Goal: Information Seeking & Learning: Learn about a topic

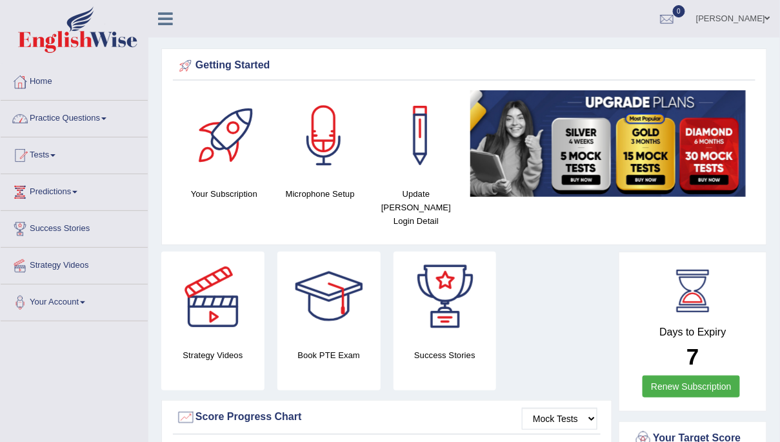
click at [94, 112] on link "Practice Questions" at bounding box center [74, 117] width 147 height 32
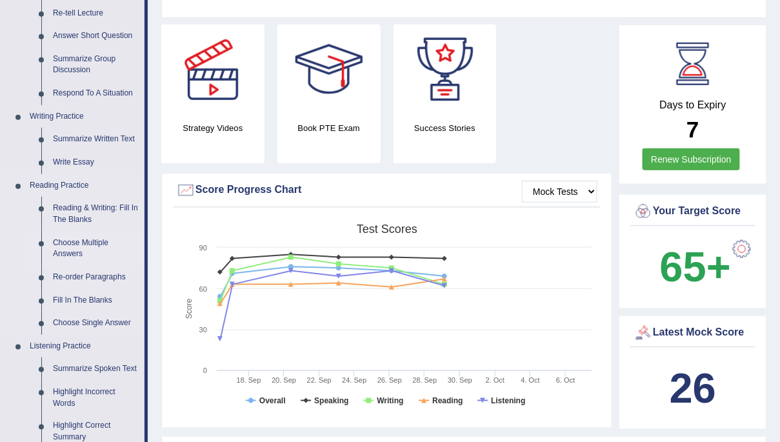
scroll to position [227, 0]
click at [90, 212] on link "Reading & Writing: Fill In The Blanks" at bounding box center [95, 214] width 97 height 34
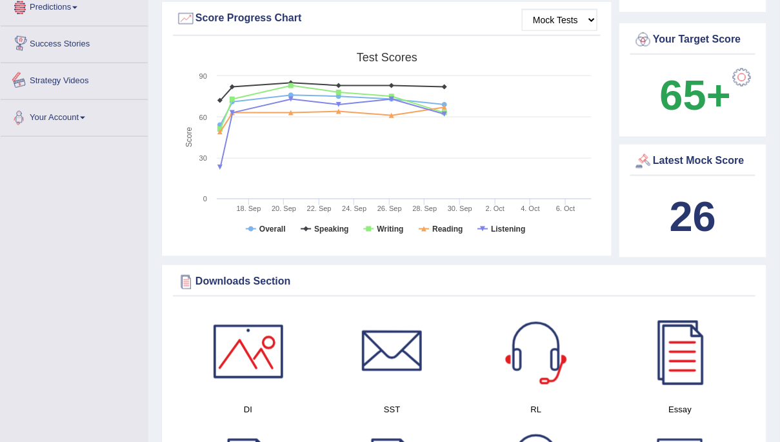
scroll to position [448, 0]
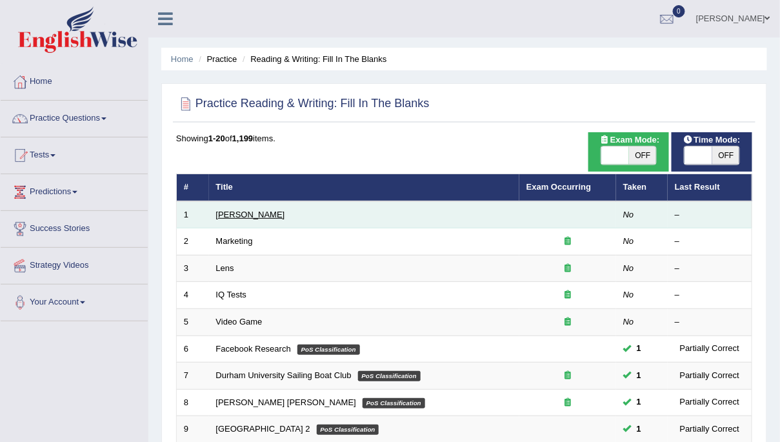
click at [243, 214] on link "Estee Lauder" at bounding box center [250, 215] width 69 height 10
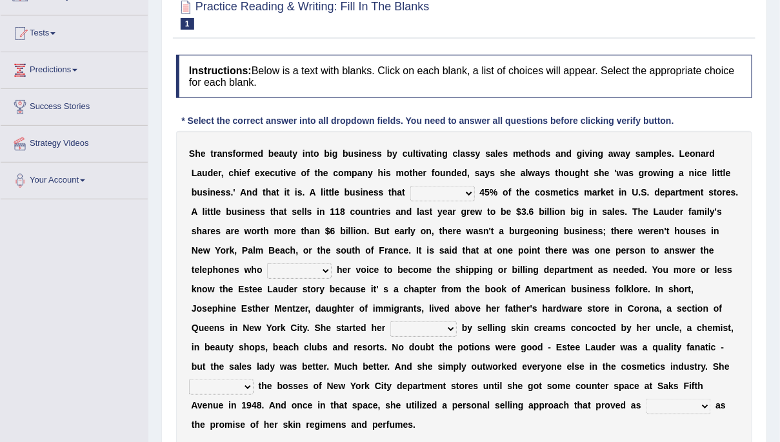
scroll to position [123, 0]
click at [463, 190] on select "has controls makes maintains" at bounding box center [442, 192] width 65 height 15
select select "makes"
click at [410, 185] on select "has controls makes maintains" at bounding box center [442, 192] width 65 height 15
click at [328, 270] on select "switched changed raised used" at bounding box center [299, 270] width 65 height 15
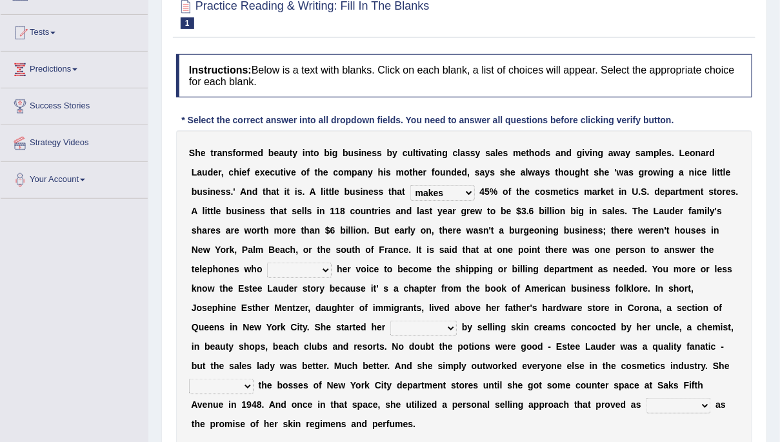
select select "changed"
click at [267, 263] on select "switched changed raised used" at bounding box center [299, 270] width 65 height 15
click at [455, 330] on select "job institute companion enterprise" at bounding box center [423, 328] width 66 height 15
select select "enterprise"
click at [390, 321] on select "job institute companion enterprise" at bounding box center [423, 328] width 66 height 15
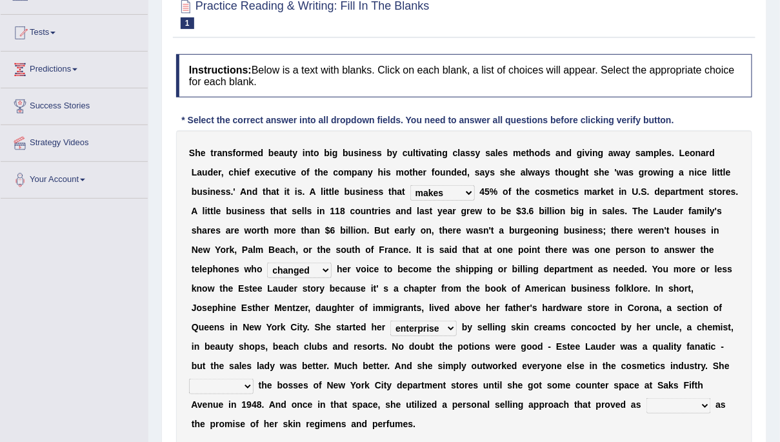
click at [248, 386] on select "stated bridged stalked heaved" at bounding box center [221, 386] width 65 height 15
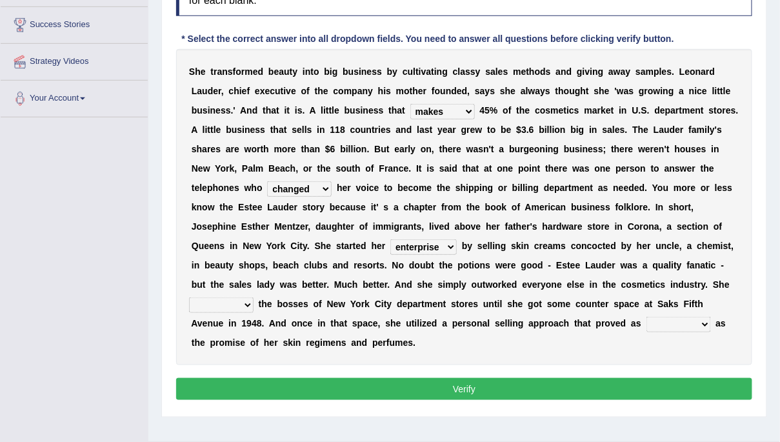
scroll to position [217, 0]
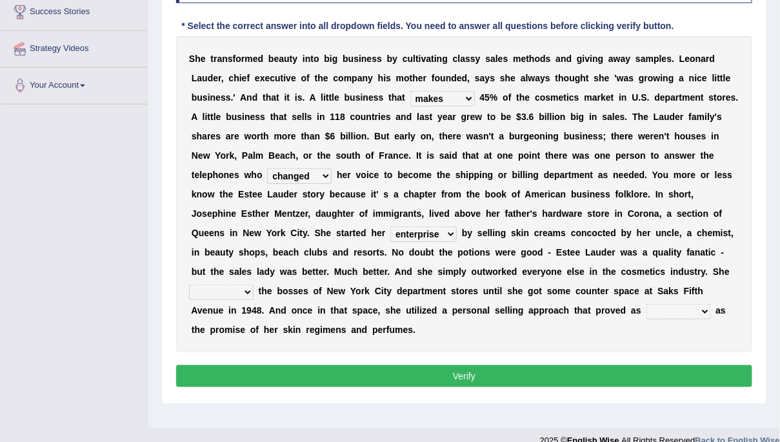
click at [249, 291] on select "stated bridged stalked heaved" at bounding box center [221, 292] width 65 height 15
select select "stalked"
click at [189, 285] on select "stated bridged stalked heaved" at bounding box center [221, 292] width 65 height 15
click at [703, 307] on select "potent ruthless potential expensive" at bounding box center [679, 311] width 65 height 15
click at [647, 304] on select "potent ruthless potential expensive" at bounding box center [679, 311] width 65 height 15
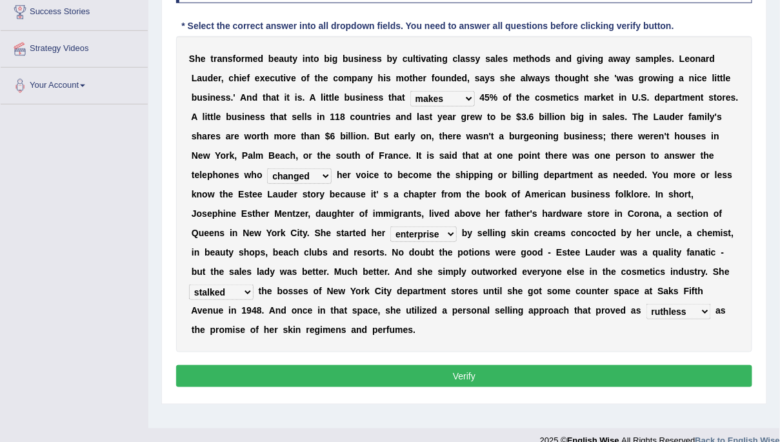
click at [698, 312] on select "potent ruthless potential expensive" at bounding box center [679, 311] width 65 height 15
select select "potent"
click at [647, 304] on select "potent ruthless potential expensive" at bounding box center [679, 311] width 65 height 15
click at [682, 379] on button "Verify" at bounding box center [464, 376] width 576 height 22
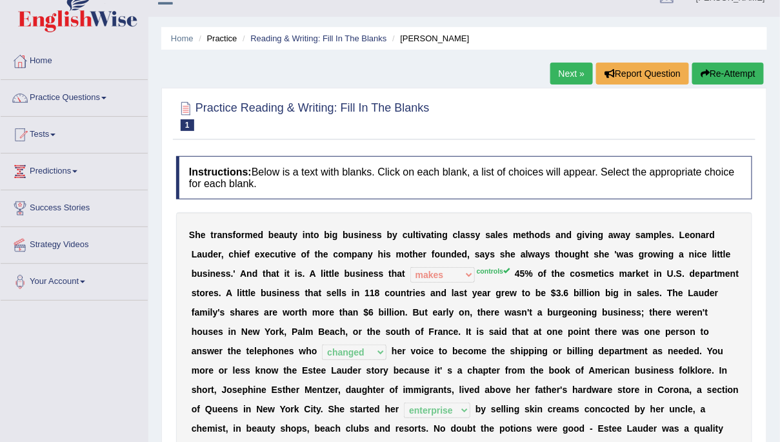
scroll to position [15, 0]
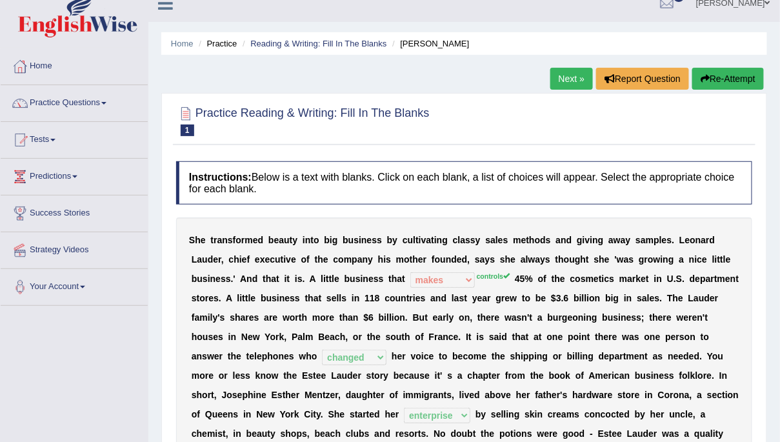
click at [574, 82] on link "Next »" at bounding box center [571, 79] width 43 height 22
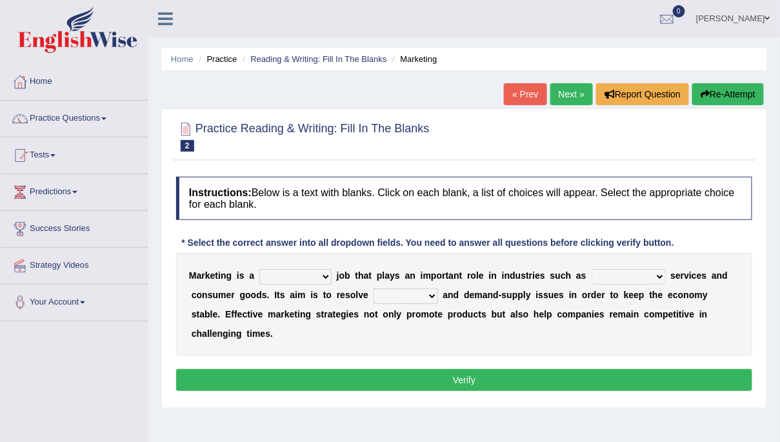
click at [328, 268] on div "M a r k e t i n g i s a professional flexible parochial descriptive j o b t h a…" at bounding box center [464, 304] width 576 height 103
click at [328, 271] on select "professional flexible parochial descriptive" at bounding box center [295, 276] width 72 height 15
select select "flexible"
click at [259, 269] on select "professional flexible parochial descriptive" at bounding box center [295, 276] width 72 height 15
click at [648, 274] on select "civil financial conventional foremost" at bounding box center [629, 276] width 74 height 15
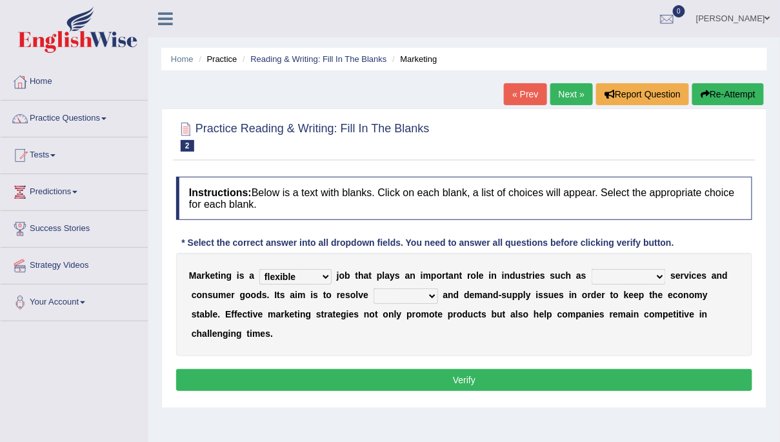
select select "financial"
click at [592, 269] on select "civil financial conventional foremost" at bounding box center [629, 276] width 74 height 15
click at [430, 294] on select "imbalance excess symmetry budget" at bounding box center [406, 295] width 65 height 15
select select "symmetry"
click at [374, 288] on select "imbalance excess symmetry budget" at bounding box center [406, 295] width 65 height 15
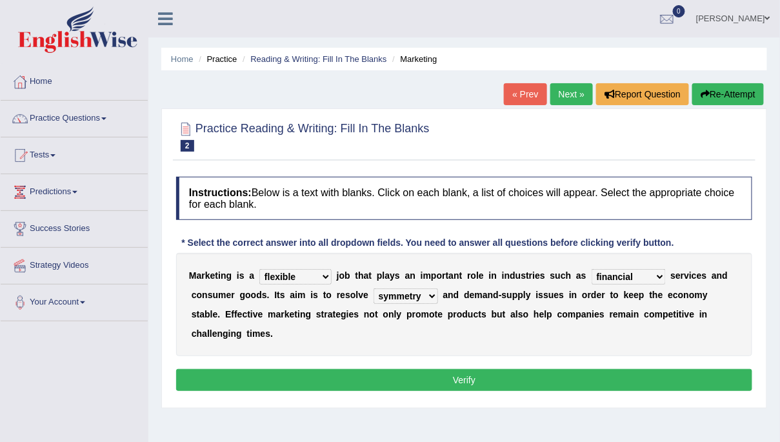
click at [379, 377] on button "Verify" at bounding box center [464, 380] width 576 height 22
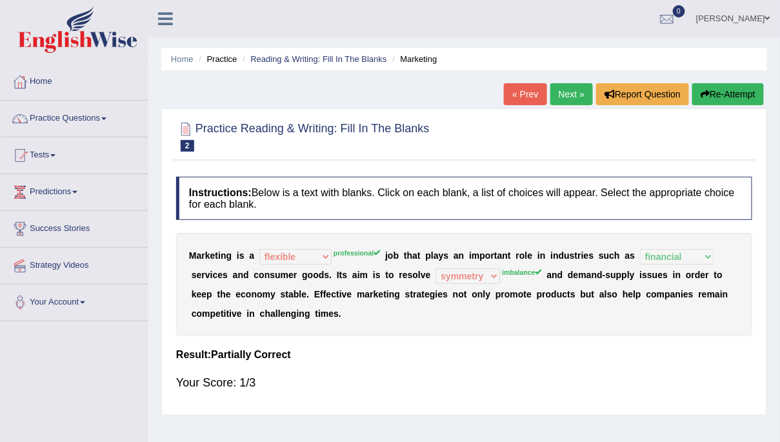
click at [704, 92] on icon "button" at bounding box center [705, 94] width 9 height 9
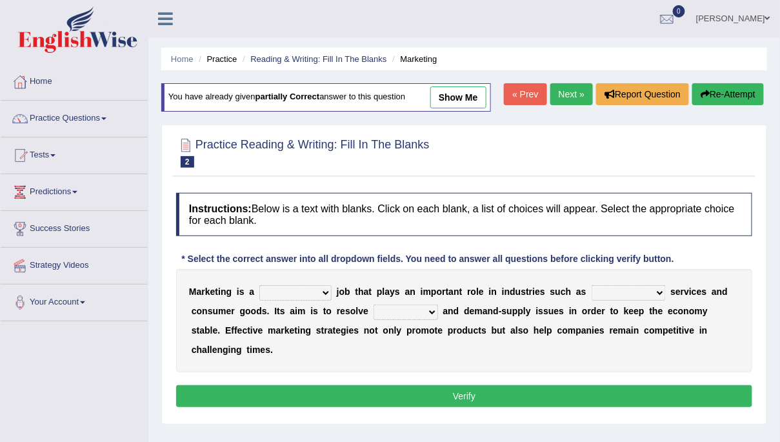
click at [324, 289] on select "professional flexible parochial descriptive" at bounding box center [295, 292] width 72 height 15
select select "professional"
click at [259, 285] on select "professional flexible parochial descriptive" at bounding box center [295, 292] width 72 height 15
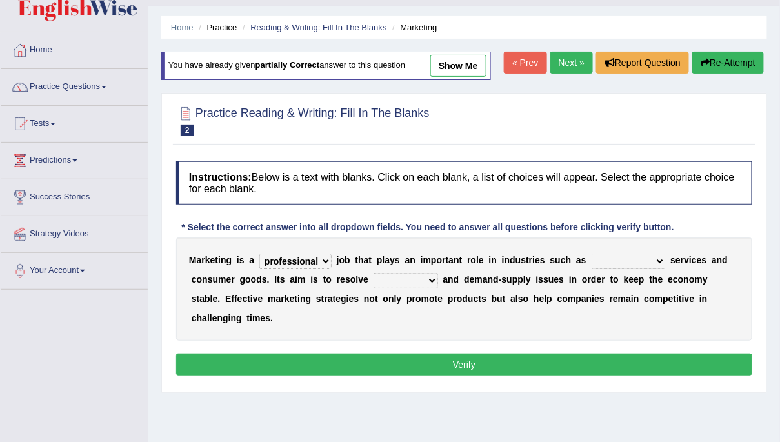
scroll to position [61, 0]
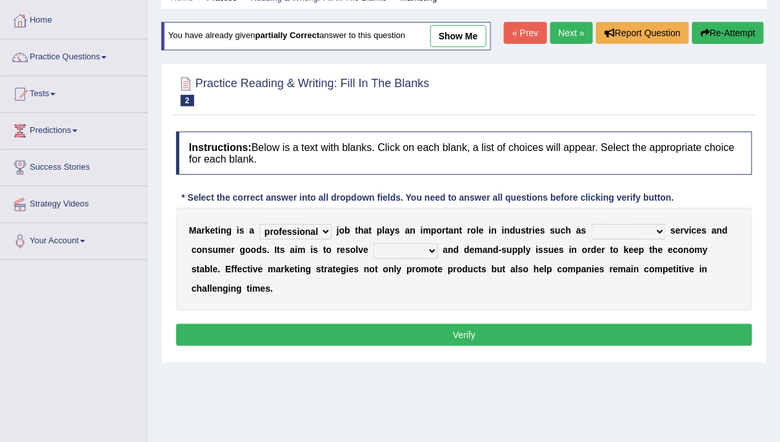
click at [653, 233] on select "civil financial conventional foremost" at bounding box center [629, 231] width 74 height 15
select select "financial"
click at [592, 224] on select "civil financial conventional foremost" at bounding box center [629, 231] width 74 height 15
click at [434, 246] on select "imbalance excess symmetry budget" at bounding box center [406, 250] width 65 height 15
select select "imbalance"
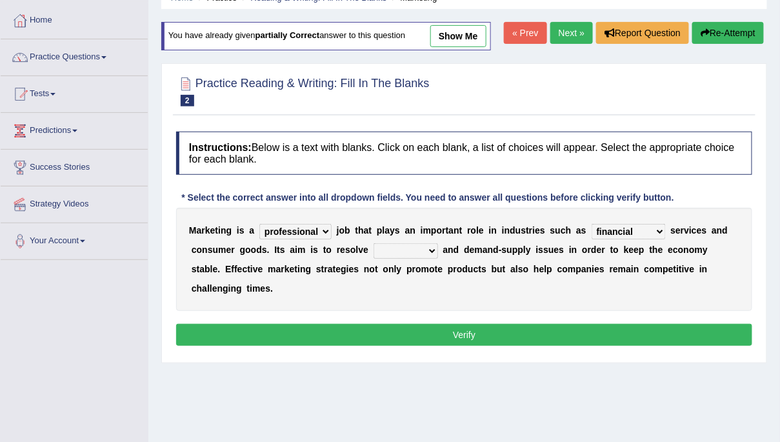
click at [374, 243] on select "imbalance excess symmetry budget" at bounding box center [406, 250] width 65 height 15
click at [398, 339] on button "Verify" at bounding box center [464, 335] width 576 height 22
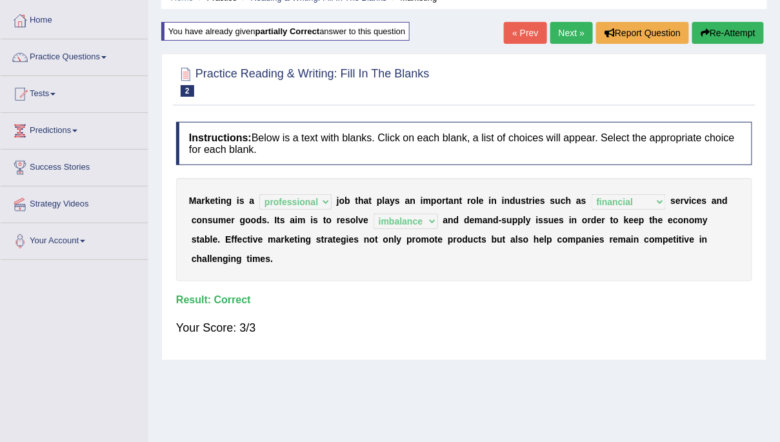
click at [574, 30] on link "Next »" at bounding box center [571, 33] width 43 height 22
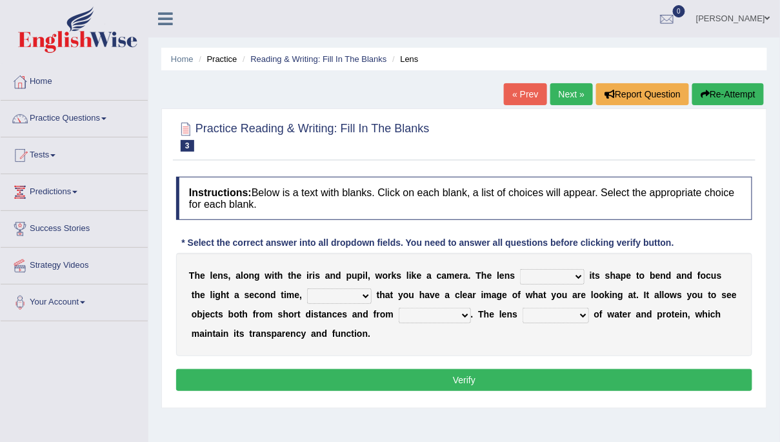
click at [576, 280] on select "adjusts shows selects presents" at bounding box center [552, 276] width 65 height 15
select select "adjusts"
click at [520, 269] on select "adjusts shows selects presents" at bounding box center [552, 276] width 65 height 15
click at [346, 294] on select "ensures to ensure ensure ensured" at bounding box center [339, 295] width 65 height 15
select select "ensures"
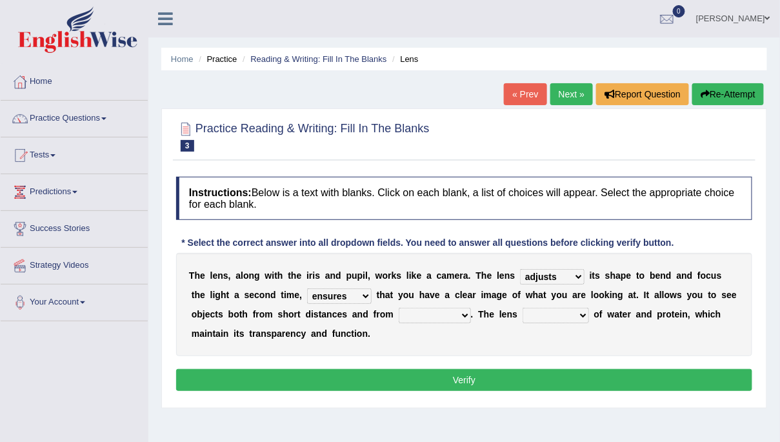
click at [307, 288] on select "ensures to ensure ensure ensured" at bounding box center [339, 295] width 65 height 15
click at [461, 317] on select "far away in between further apart all along" at bounding box center [435, 315] width 72 height 15
select select "far away"
click at [399, 308] on select "far away in between further apart all along" at bounding box center [435, 315] width 72 height 15
click at [583, 311] on select "constitutes comprises composes consists" at bounding box center [556, 315] width 66 height 15
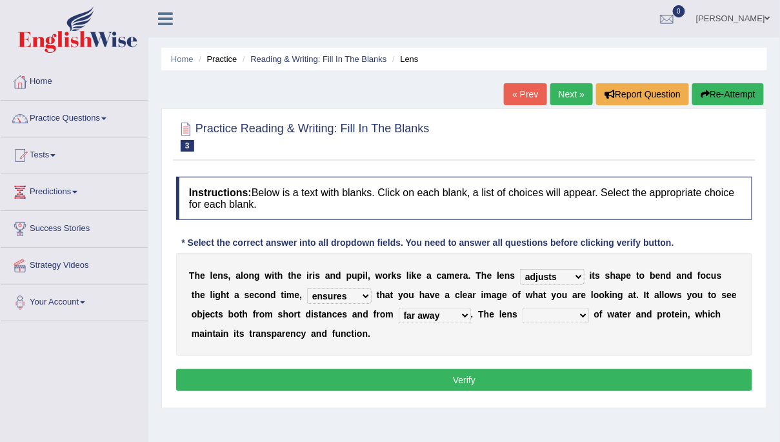
select select "consists"
click at [523, 308] on select "constitutes comprises composes consists" at bounding box center [556, 315] width 66 height 15
click at [568, 378] on button "Verify" at bounding box center [464, 380] width 576 height 22
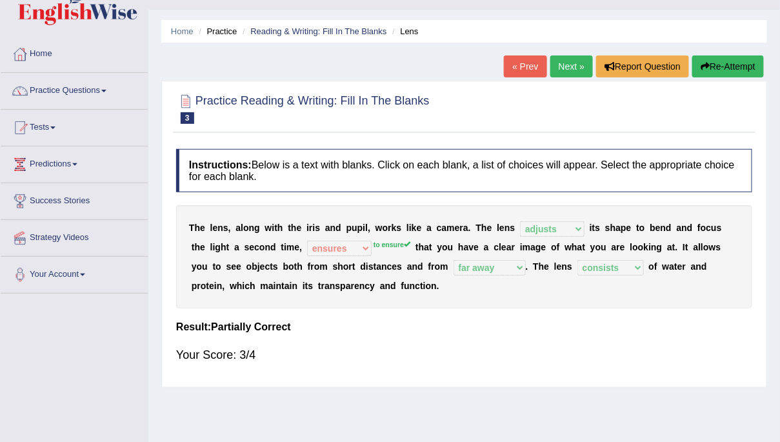
scroll to position [28, 0]
click at [556, 62] on link "Next »" at bounding box center [571, 66] width 43 height 22
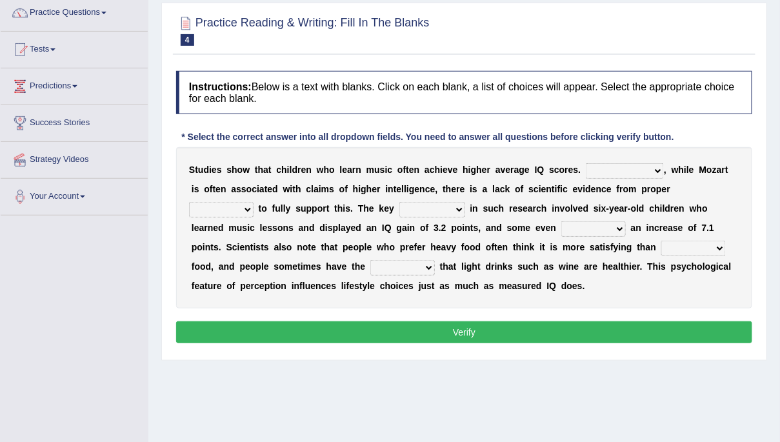
scroll to position [106, 0]
click at [659, 165] on select "However Therefore Consequently While" at bounding box center [625, 170] width 78 height 15
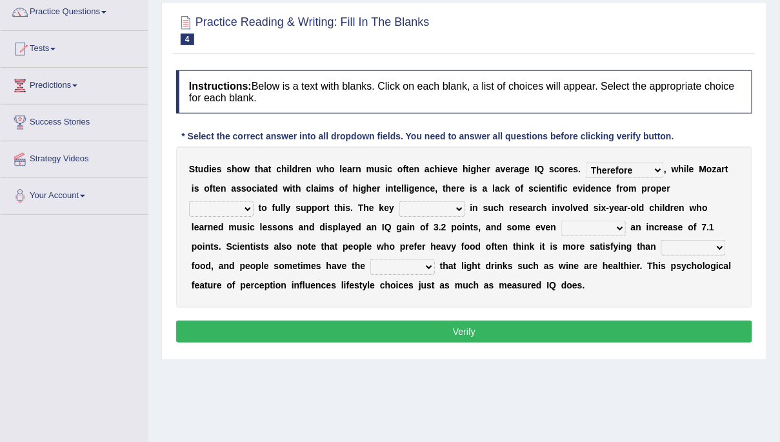
click at [586, 163] on select "However Therefore Consequently While" at bounding box center [625, 170] width 78 height 15
click at [254, 201] on select "test tests testing tested" at bounding box center [221, 208] width 65 height 15
click at [656, 166] on select "However Therefore Consequently While" at bounding box center [625, 170] width 78 height 15
click at [586, 163] on select "However Therefore Consequently While" at bounding box center [625, 170] width 78 height 15
click at [655, 172] on select "However Therefore Consequently While" at bounding box center [625, 170] width 78 height 15
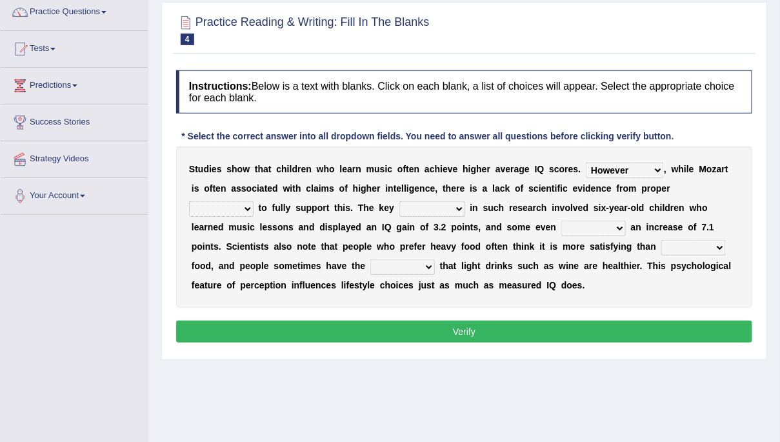
select select "Consequently"
click at [586, 163] on select "However Therefore Consequently While" at bounding box center [625, 170] width 78 height 15
click at [254, 201] on select "test tests testing tested" at bounding box center [221, 208] width 65 height 15
select select "testing"
click at [254, 201] on select "test tests testing tested" at bounding box center [221, 208] width 65 height 15
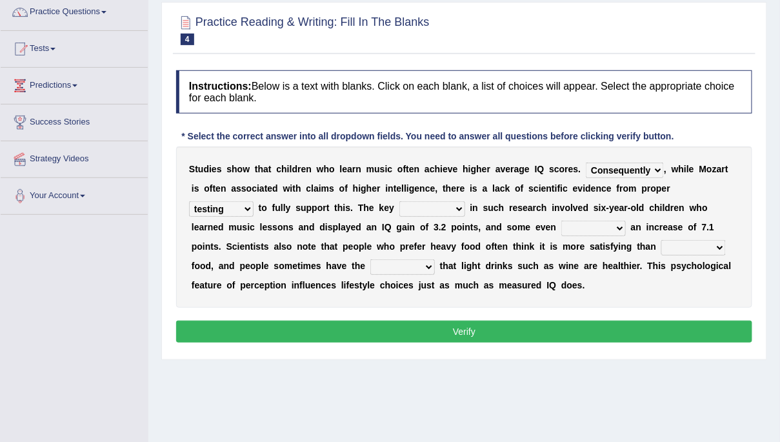
click at [399, 210] on select "process goal implication odd" at bounding box center [432, 208] width 66 height 15
select select "implication"
click at [399, 201] on select "process goal implication odd" at bounding box center [432, 208] width 66 height 15
click at [561, 229] on select "exhibited taught learned threatened" at bounding box center [593, 228] width 65 height 15
select select "exhibited"
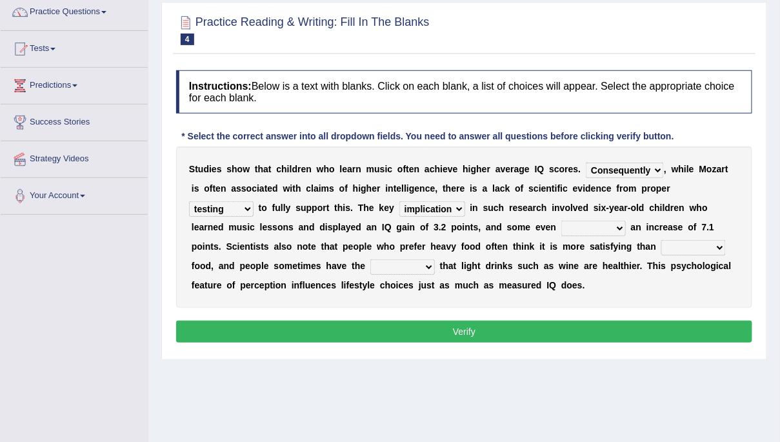
click at [561, 221] on select "exhibited taught learned threatened" at bounding box center [593, 228] width 65 height 15
click at [661, 245] on select "choosy lighter cushiony spooky" at bounding box center [693, 247] width 65 height 15
select select "lighter"
click at [661, 240] on select "choosy lighter cushiony spooky" at bounding box center [693, 247] width 65 height 15
click at [370, 268] on select "illusion sight anecdote intention" at bounding box center [402, 266] width 65 height 15
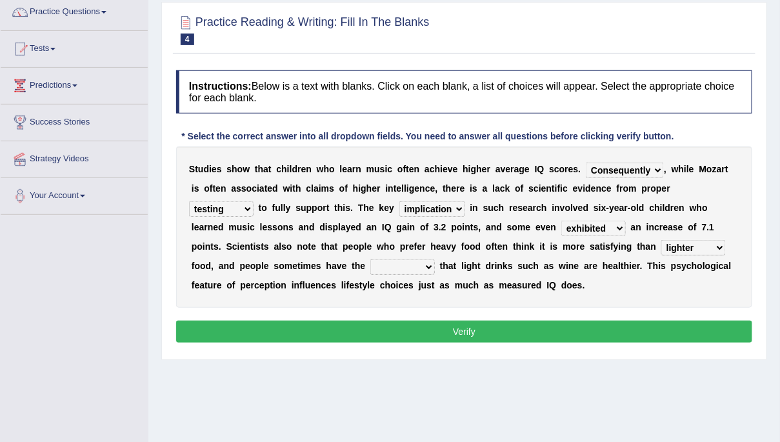
select select "illusion"
click at [370, 259] on select "illusion sight anecdote intention" at bounding box center [402, 266] width 65 height 15
click at [329, 331] on button "Verify" at bounding box center [464, 332] width 576 height 22
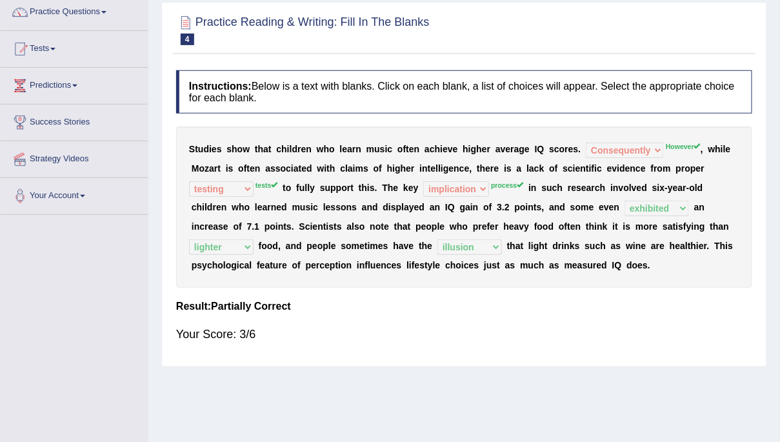
click at [685, 141] on div "S t u d i e s s h o w t h a t c h i l d r e n w h o l e a r n m u s i c o f t e…" at bounding box center [464, 206] width 576 height 161
drag, startPoint x: 687, startPoint y: 141, endPoint x: 651, endPoint y: 141, distance: 35.5
click at [651, 141] on div "S t u d i e s s h o w t h a t c h i l d r e n w h o l e a r n m u s i c o f t e…" at bounding box center [464, 206] width 576 height 161
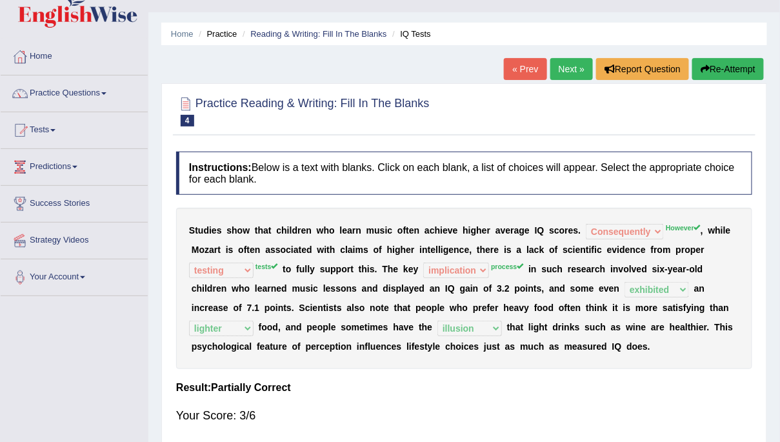
scroll to position [21, 0]
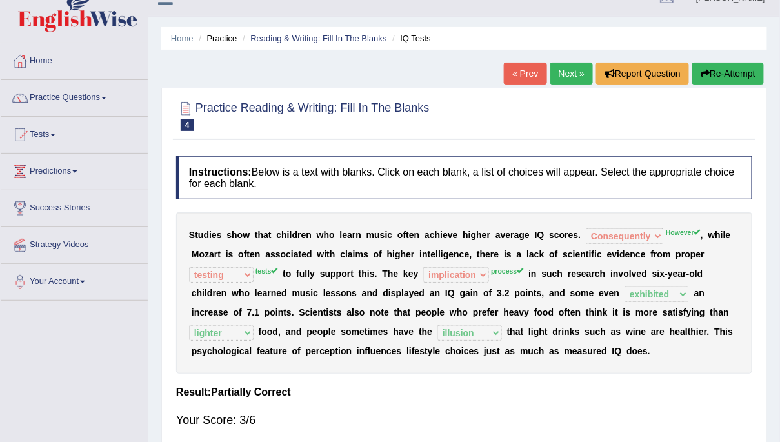
click at [564, 75] on link "Next »" at bounding box center [571, 74] width 43 height 22
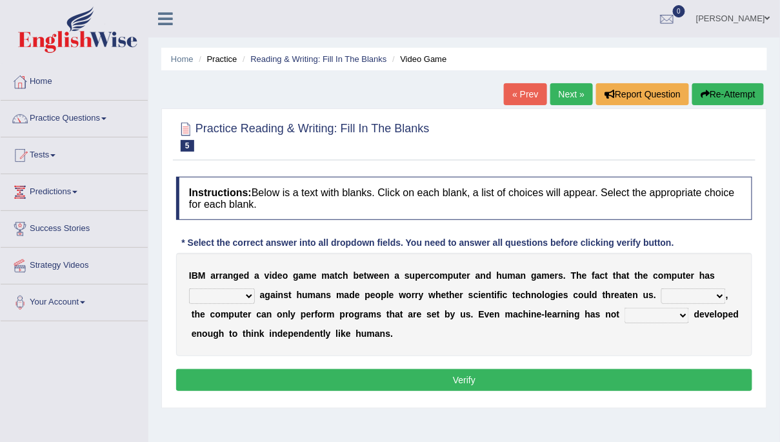
click at [246, 291] on select "competed fought acted challenged" at bounding box center [222, 295] width 66 height 15
select select "acted"
click at [189, 288] on select "competed fought acted challenged" at bounding box center [222, 295] width 66 height 15
click at [714, 294] on select "Moreover However Thus So" at bounding box center [693, 295] width 65 height 15
select select "Moreover"
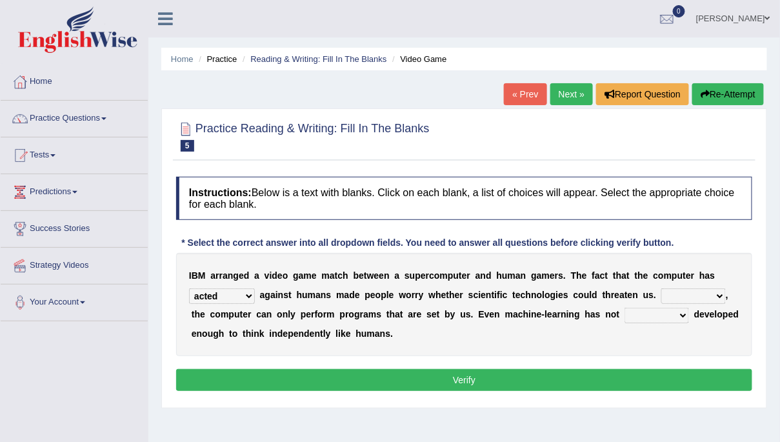
click at [661, 288] on select "Moreover However Thus So" at bounding box center [693, 295] width 65 height 15
click at [682, 318] on select "yet still only just" at bounding box center [657, 315] width 65 height 15
select select "yet"
click at [625, 308] on select "yet still only just" at bounding box center [657, 315] width 65 height 15
click at [641, 370] on button "Verify" at bounding box center [464, 380] width 576 height 22
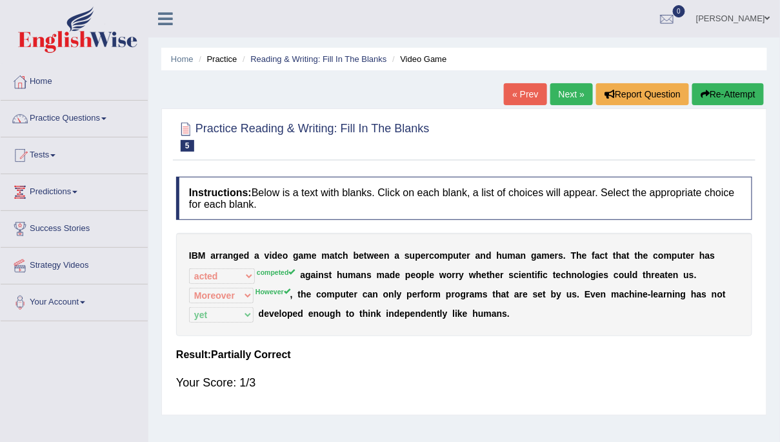
click at [730, 93] on button "Re-Attempt" at bounding box center [728, 94] width 72 height 22
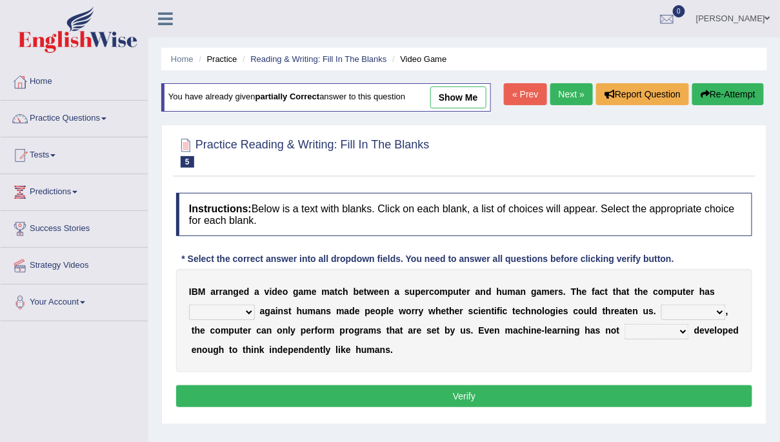
click at [248, 310] on select "competed fought acted challenged" at bounding box center [222, 312] width 66 height 15
select select "competed"
click at [189, 305] on select "competed fought acted challenged" at bounding box center [222, 312] width 66 height 15
click at [718, 305] on select "Moreover However Thus So" at bounding box center [693, 312] width 65 height 15
select select "However"
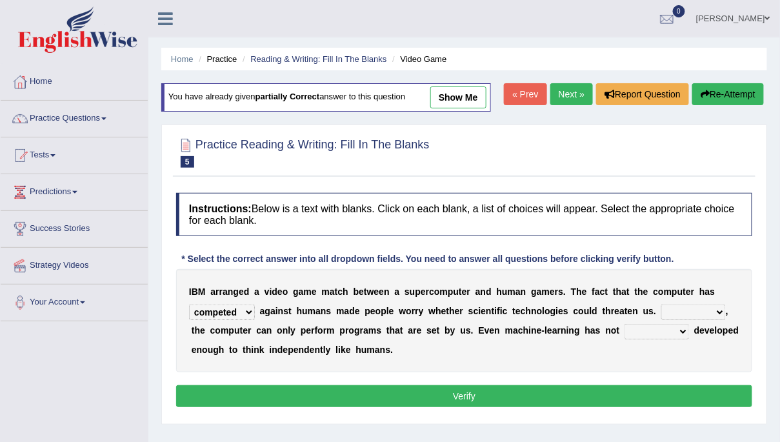
click at [661, 305] on select "Moreover However Thus So" at bounding box center [693, 312] width 65 height 15
click at [679, 330] on select "yet still only just" at bounding box center [657, 331] width 65 height 15
select select "yet"
click at [625, 324] on select "yet still only just" at bounding box center [657, 331] width 65 height 15
click at [637, 395] on button "Verify" at bounding box center [464, 396] width 576 height 22
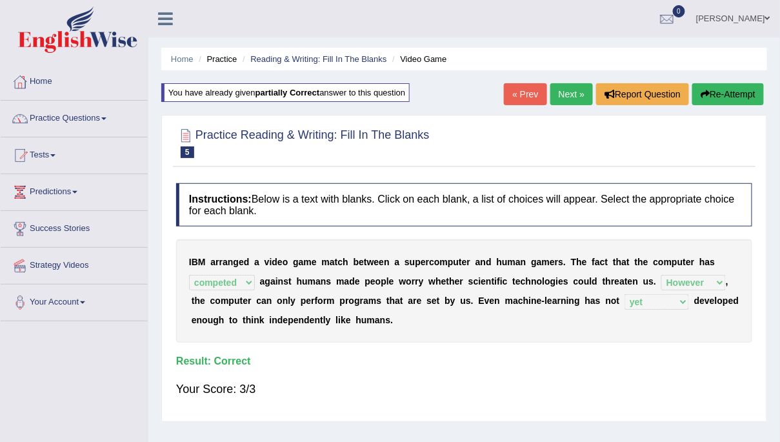
click at [64, 115] on link "Practice Questions" at bounding box center [74, 117] width 147 height 32
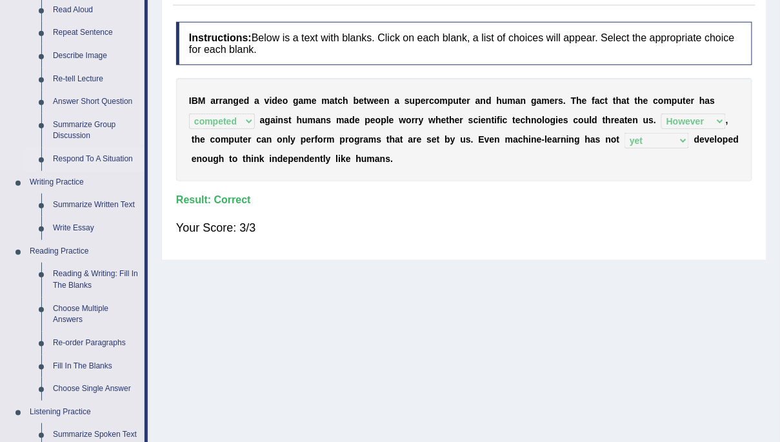
scroll to position [176, 0]
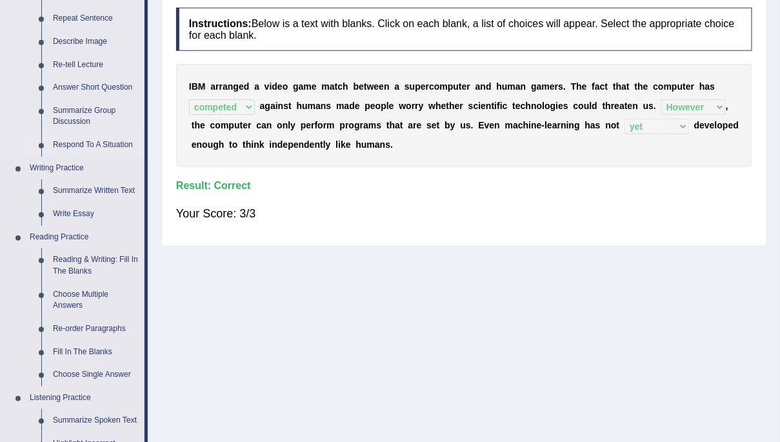
click at [71, 330] on link "Re-order Paragraphs" at bounding box center [95, 328] width 97 height 23
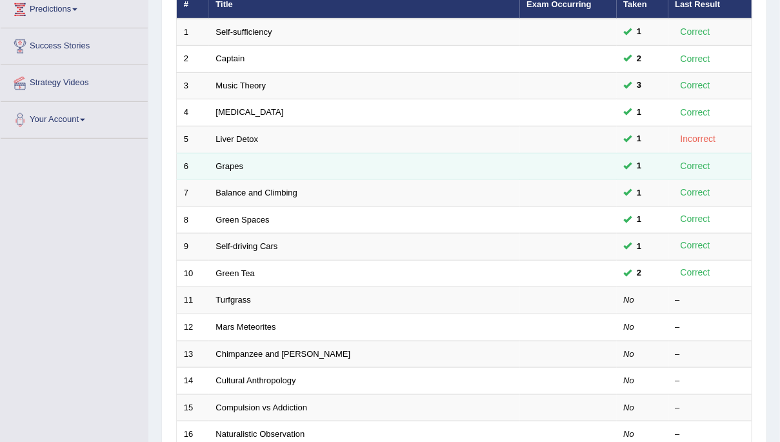
scroll to position [186, 0]
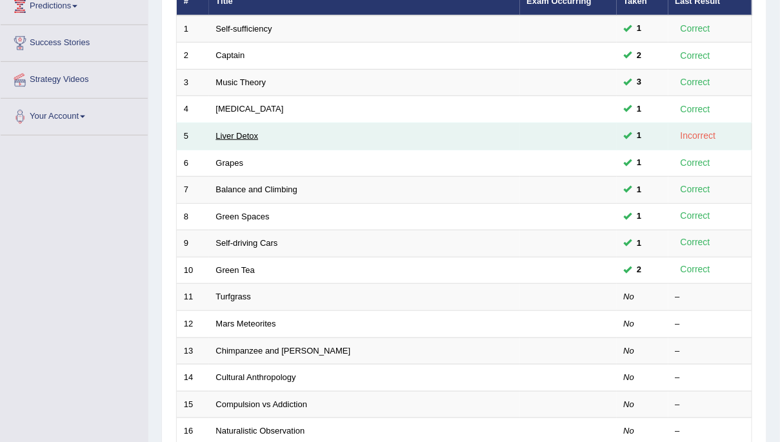
click at [248, 135] on link "Liver Detox" at bounding box center [237, 136] width 43 height 10
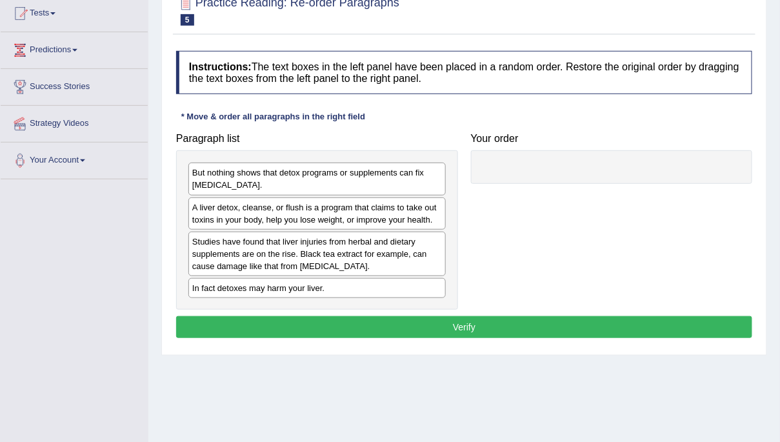
scroll to position [143, 0]
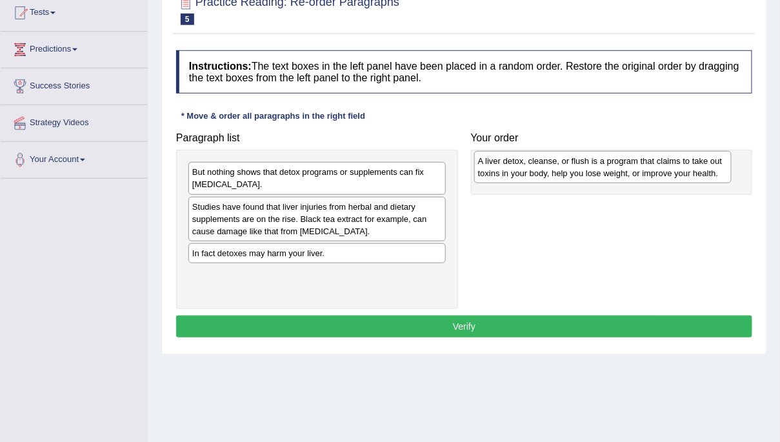
drag, startPoint x: 241, startPoint y: 211, endPoint x: 527, endPoint y: 166, distance: 289.4
click at [527, 166] on div "A liver detox, cleanse, or flush is a program that claims to take out toxins in…" at bounding box center [602, 167] width 257 height 32
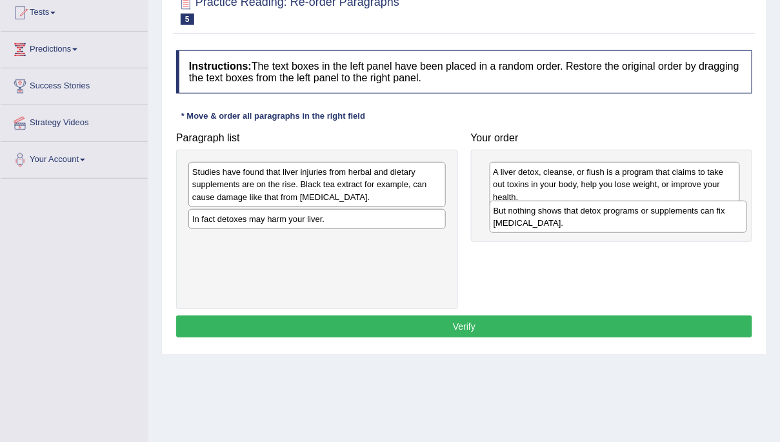
drag, startPoint x: 248, startPoint y: 176, endPoint x: 550, endPoint y: 214, distance: 303.7
click at [550, 214] on div "But nothing shows that detox programs or supplements can fix [MEDICAL_DATA]." at bounding box center [618, 217] width 257 height 32
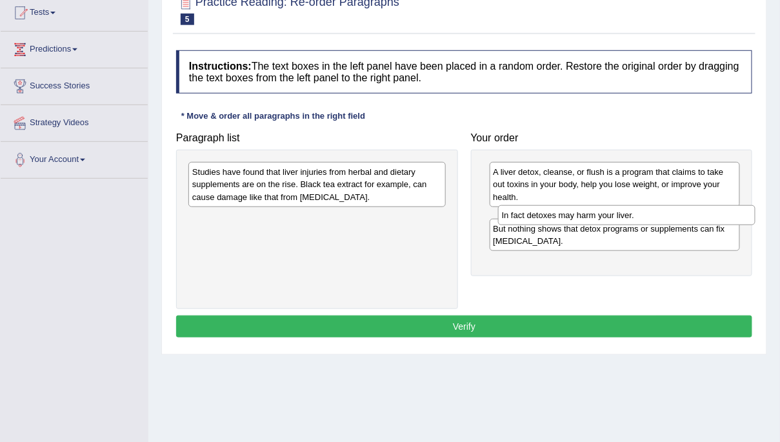
drag, startPoint x: 234, startPoint y: 217, endPoint x: 544, endPoint y: 214, distance: 309.7
click at [544, 214] on div "In fact detoxes may harm your liver." at bounding box center [626, 215] width 257 height 20
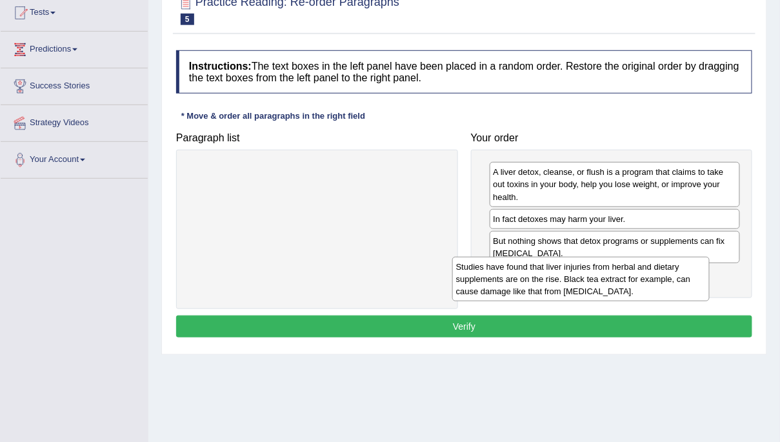
drag, startPoint x: 239, startPoint y: 180, endPoint x: 503, endPoint y: 276, distance: 280.6
click at [503, 276] on div "Studies have found that liver injuries from herbal and dietary supplements are …" at bounding box center [580, 279] width 257 height 45
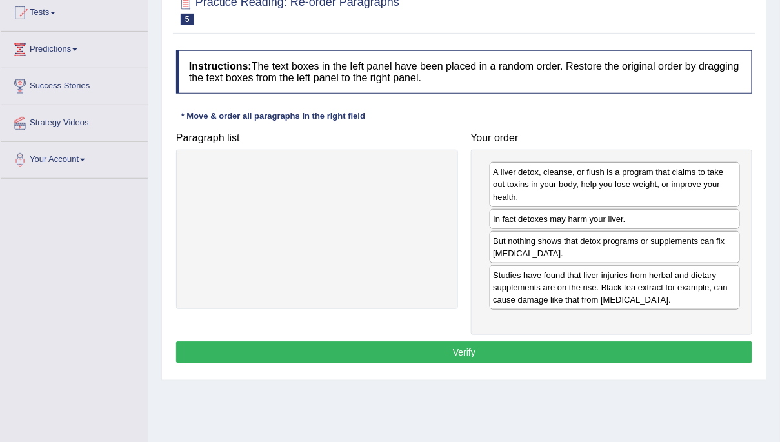
click at [492, 342] on button "Verify" at bounding box center [464, 352] width 576 height 22
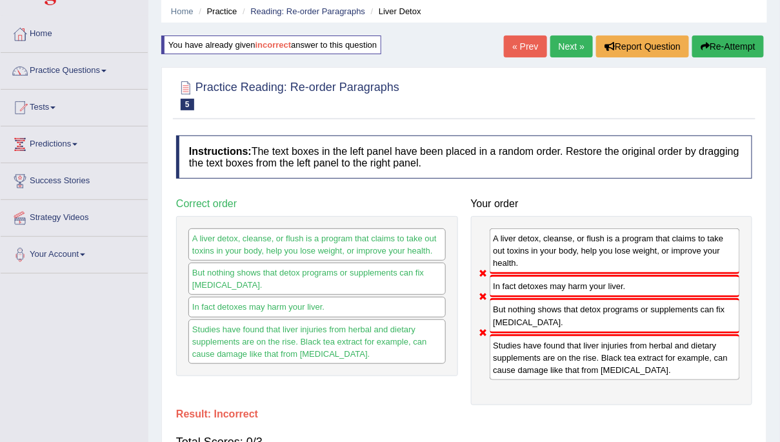
scroll to position [44, 0]
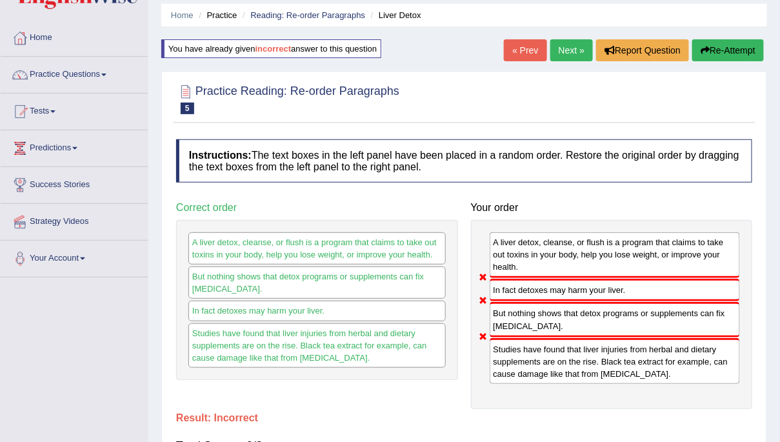
click at [734, 50] on button "Re-Attempt" at bounding box center [728, 50] width 72 height 22
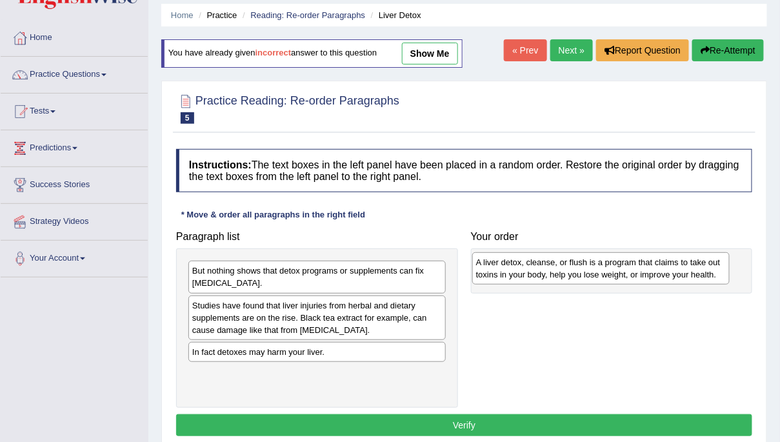
drag, startPoint x: 230, startPoint y: 314, endPoint x: 513, endPoint y: 272, distance: 285.7
click at [514, 272] on div "A liver detox, cleanse, or flush is a program that claims to take out toxins in…" at bounding box center [600, 268] width 257 height 32
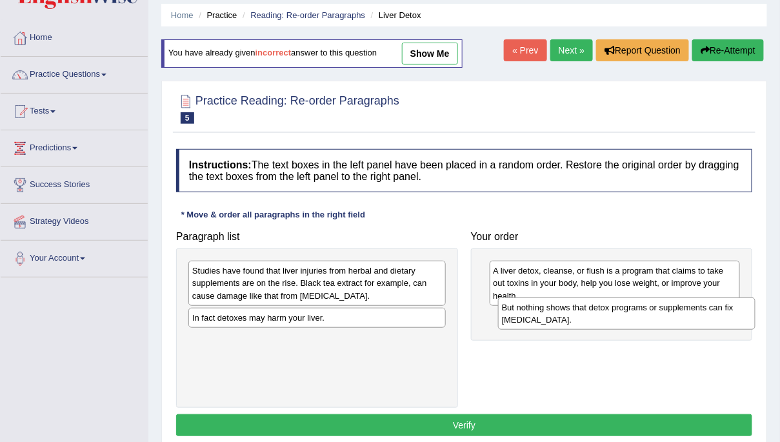
drag, startPoint x: 232, startPoint y: 276, endPoint x: 541, endPoint y: 313, distance: 311.9
click at [541, 313] on div "But nothing shows that detox programs or supplements can fix liver damage." at bounding box center [626, 313] width 257 height 32
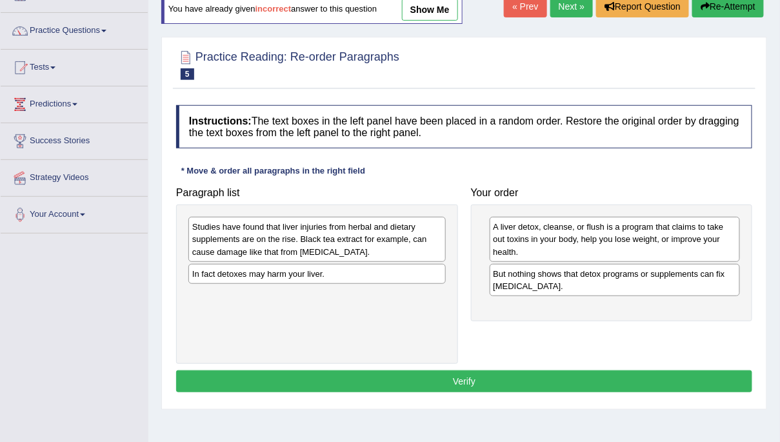
scroll to position [90, 0]
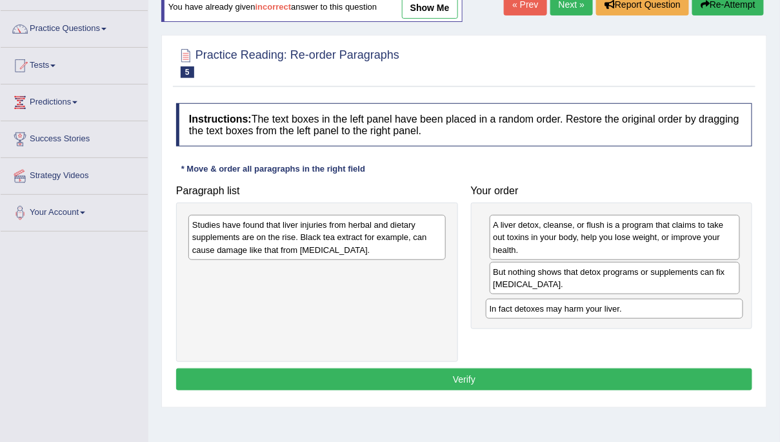
drag, startPoint x: 216, startPoint y: 274, endPoint x: 514, endPoint y: 312, distance: 299.9
click at [514, 312] on div "In fact detoxes may harm your liver." at bounding box center [614, 309] width 257 height 20
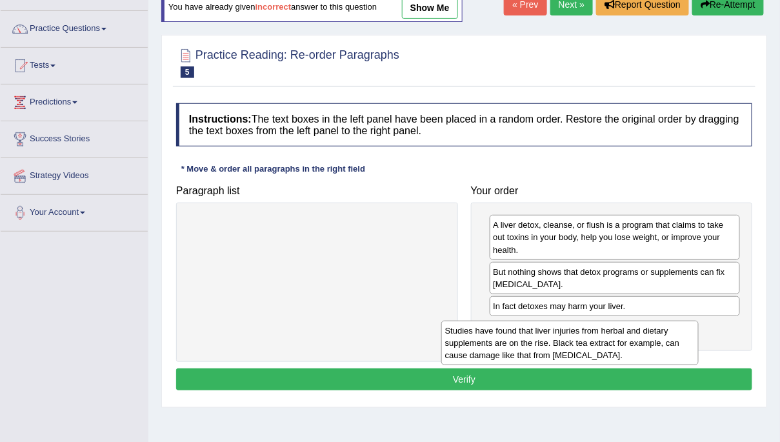
drag, startPoint x: 244, startPoint y: 228, endPoint x: 497, endPoint y: 332, distance: 273.7
click at [497, 333] on div "Studies have found that liver injuries from herbal and dietary supplements are …" at bounding box center [569, 343] width 257 height 45
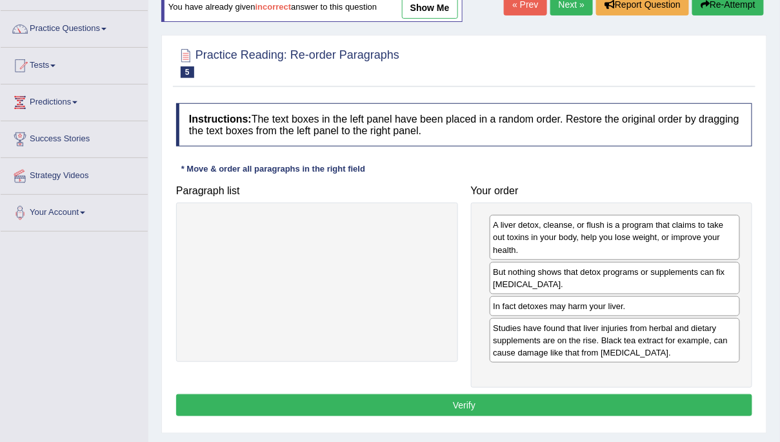
click at [474, 400] on button "Verify" at bounding box center [464, 405] width 576 height 22
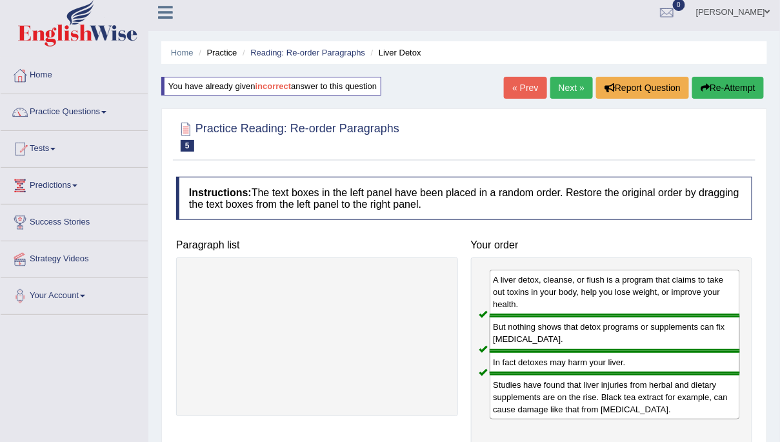
scroll to position [0, 0]
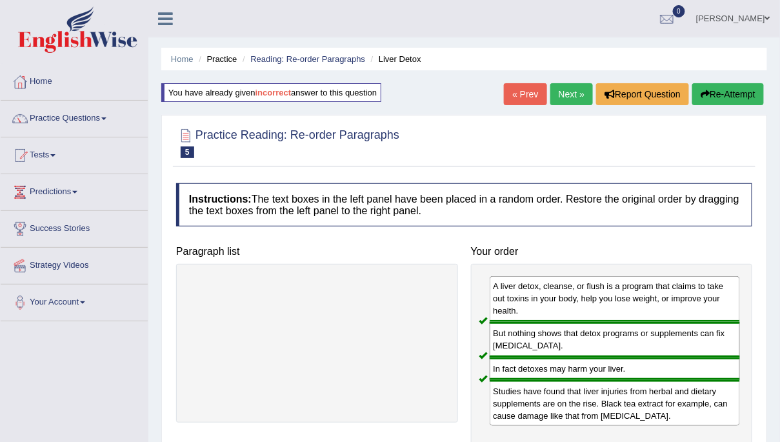
click at [521, 91] on link "« Prev" at bounding box center [525, 94] width 43 height 22
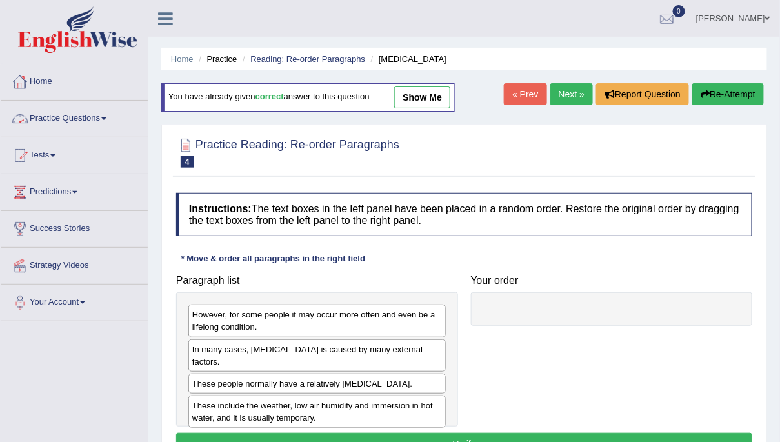
click at [78, 114] on link "Practice Questions" at bounding box center [74, 117] width 147 height 32
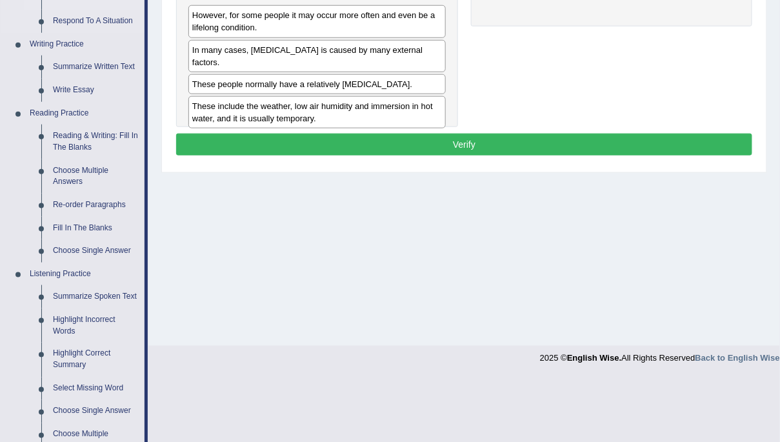
scroll to position [300, 0]
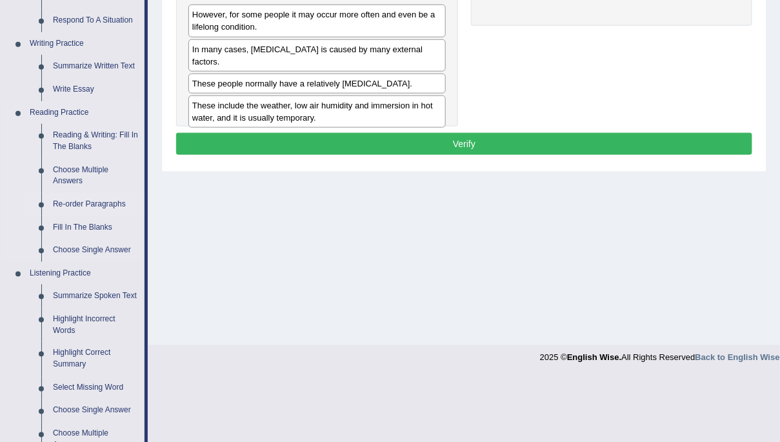
click at [78, 208] on link "Re-order Paragraphs" at bounding box center [95, 204] width 97 height 23
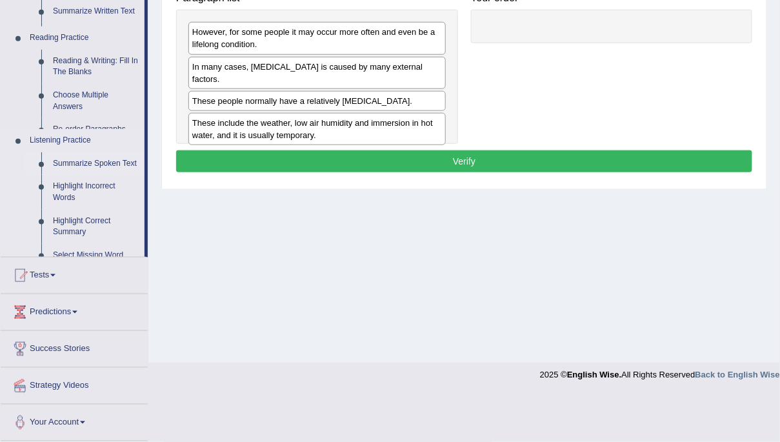
scroll to position [235, 0]
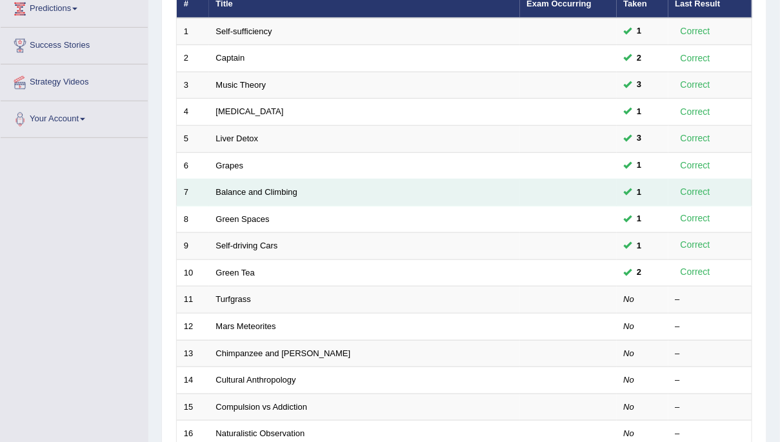
scroll to position [185, 0]
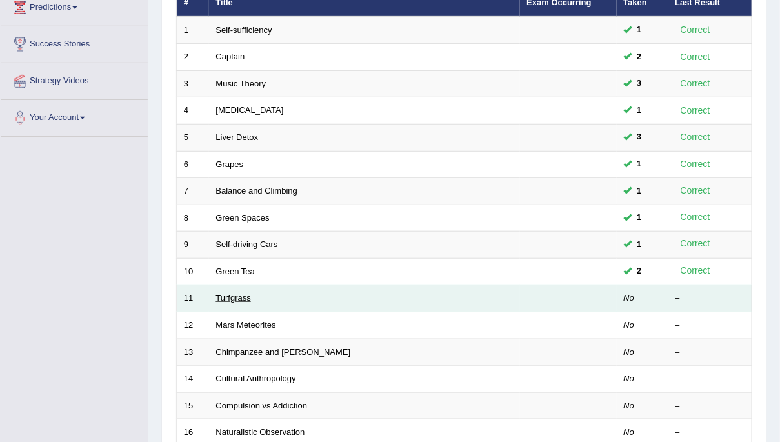
click at [226, 296] on link "Turfgrass" at bounding box center [233, 298] width 35 height 10
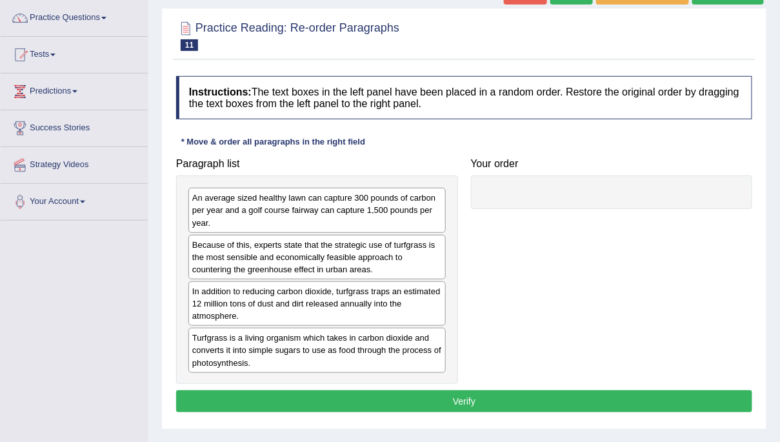
scroll to position [103, 0]
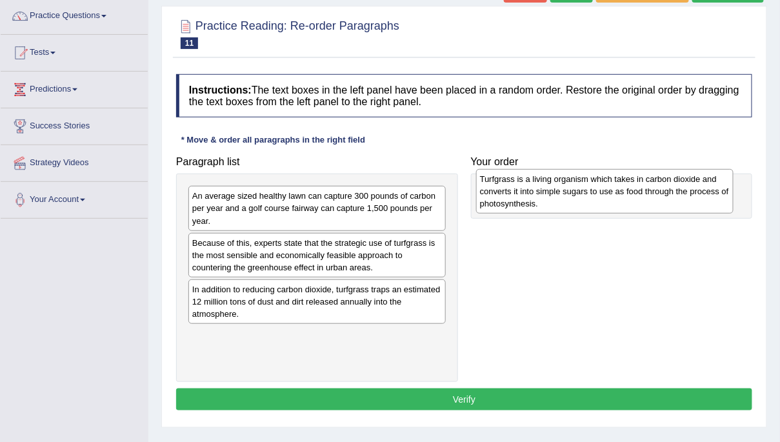
drag, startPoint x: 194, startPoint y: 352, endPoint x: 481, endPoint y: 198, distance: 326.5
click at [481, 198] on div "Turfgrass is a living organism which takes in carbon dioxide and converts it in…" at bounding box center [604, 191] width 257 height 45
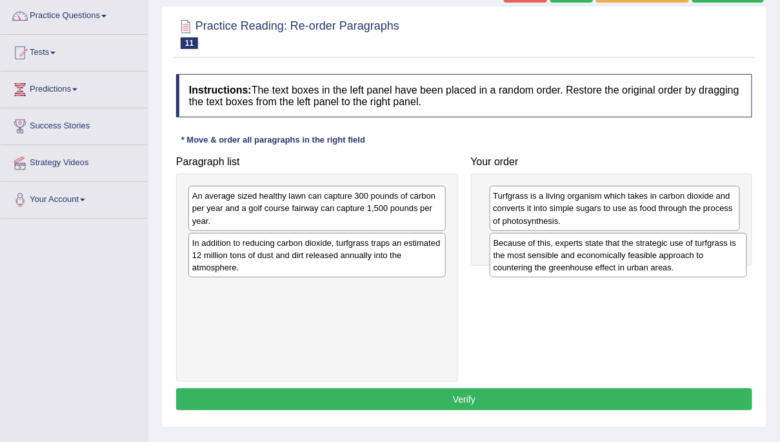
drag, startPoint x: 218, startPoint y: 254, endPoint x: 518, endPoint y: 254, distance: 300.0
click at [519, 254] on div "Because of this, experts state that the strategic use of turfgrass is the most …" at bounding box center [618, 255] width 257 height 45
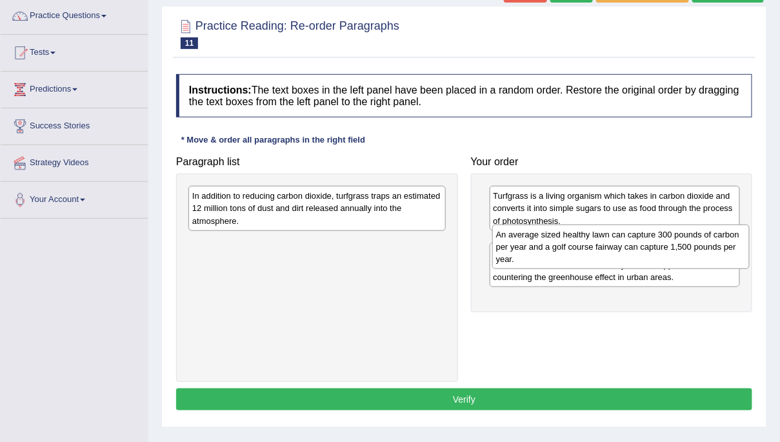
drag, startPoint x: 209, startPoint y: 203, endPoint x: 513, endPoint y: 241, distance: 306.4
click at [513, 241] on div "An average sized healthy lawn can capture 300 pounds of carbon per year and a g…" at bounding box center [620, 247] width 257 height 45
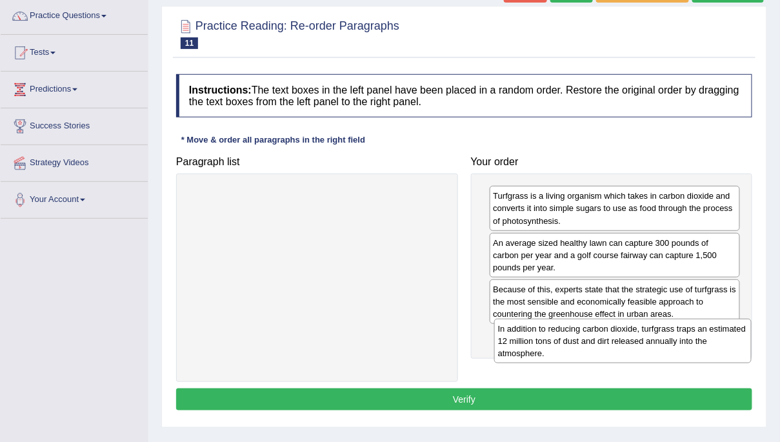
drag, startPoint x: 214, startPoint y: 205, endPoint x: 520, endPoint y: 337, distance: 333.2
click at [520, 337] on div "In addition to reducing carbon dioxide, turfgrass traps an estimated 12 million…" at bounding box center [622, 341] width 257 height 45
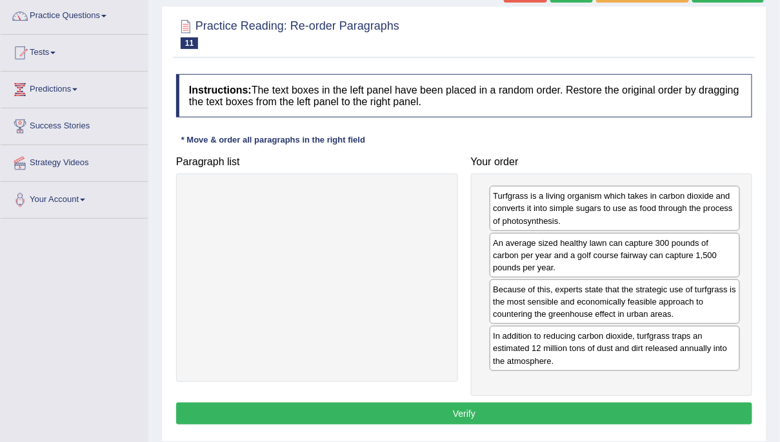
click at [514, 412] on button "Verify" at bounding box center [464, 414] width 576 height 22
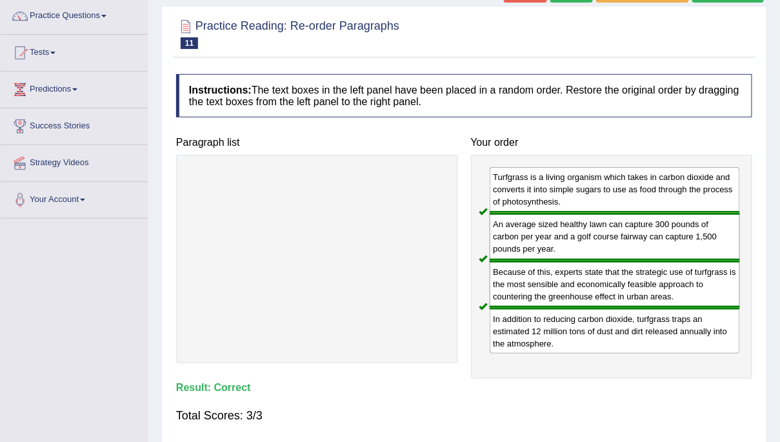
scroll to position [54, 0]
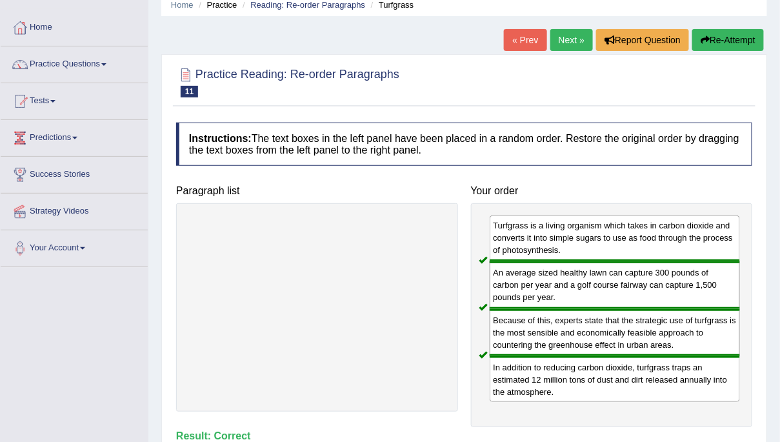
click at [565, 37] on link "Next »" at bounding box center [571, 40] width 43 height 22
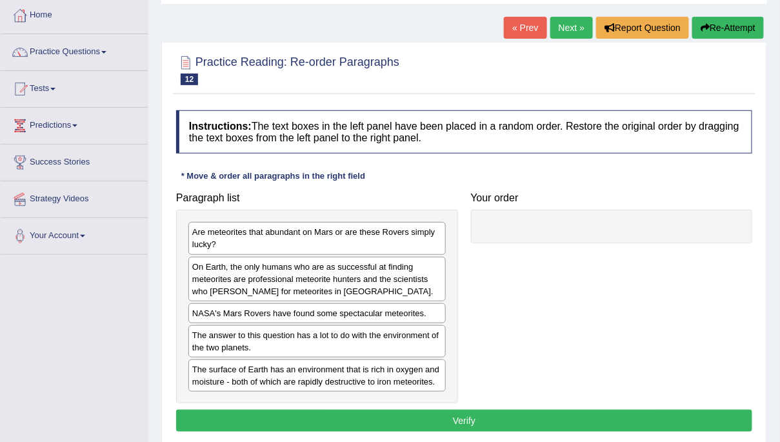
scroll to position [85, 0]
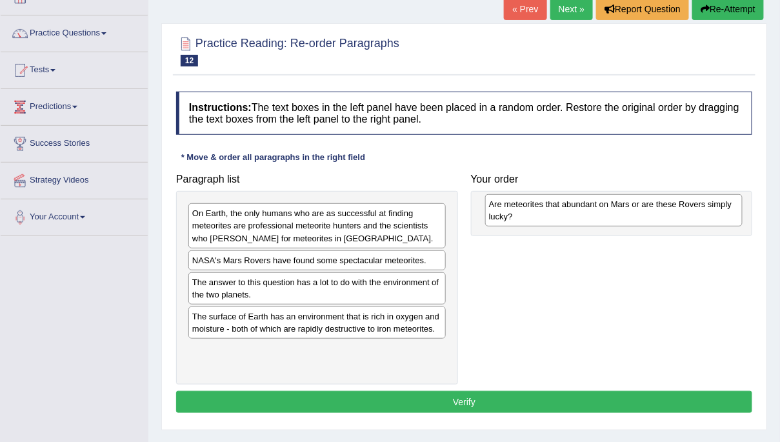
drag, startPoint x: 266, startPoint y: 217, endPoint x: 563, endPoint y: 208, distance: 296.9
click at [563, 208] on div "Are meteorites that abundant on Mars or are these Rovers simply lucky?" at bounding box center [613, 210] width 257 height 32
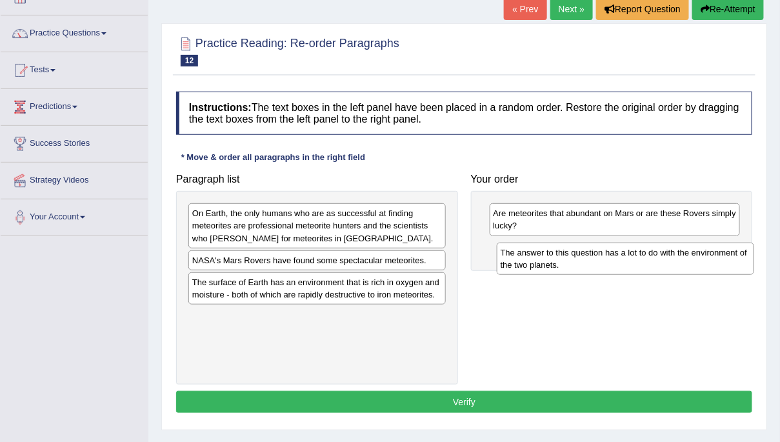
drag, startPoint x: 198, startPoint y: 282, endPoint x: 507, endPoint y: 252, distance: 309.8
click at [507, 252] on div "The answer to this question has a lot to do with the environment of the two pla…" at bounding box center [625, 259] width 257 height 32
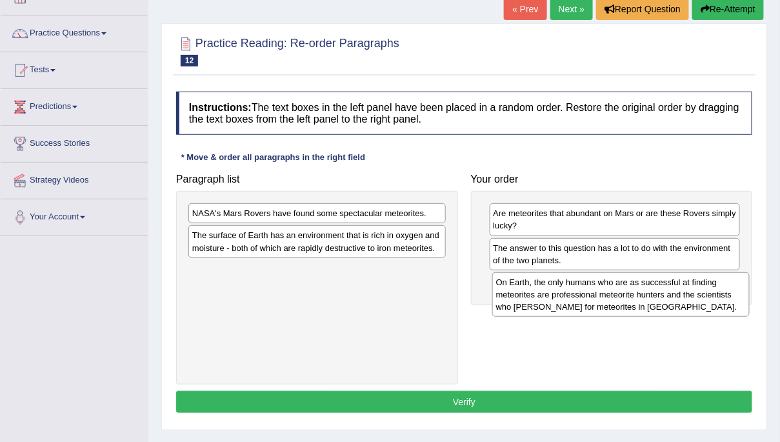
drag, startPoint x: 232, startPoint y: 225, endPoint x: 536, endPoint y: 292, distance: 311.4
click at [536, 293] on div "On Earth, the only humans who are as successful at finding meteorites are profe…" at bounding box center [620, 294] width 257 height 45
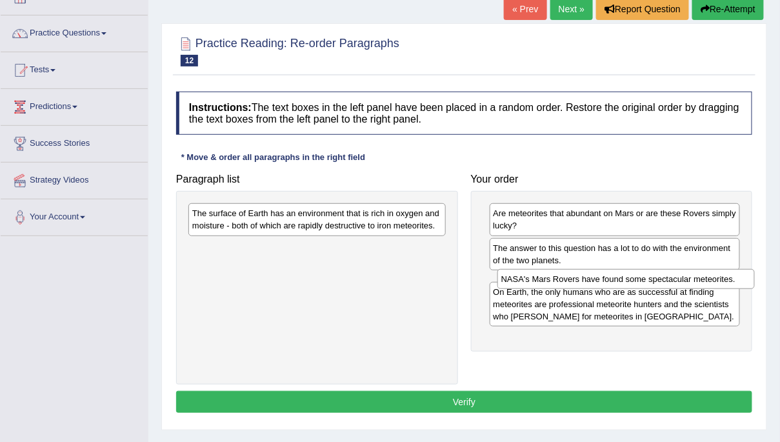
drag, startPoint x: 286, startPoint y: 217, endPoint x: 596, endPoint y: 282, distance: 315.7
click at [596, 282] on div "NASA's Mars Rovers have found some spectacular meteorites." at bounding box center [625, 279] width 257 height 20
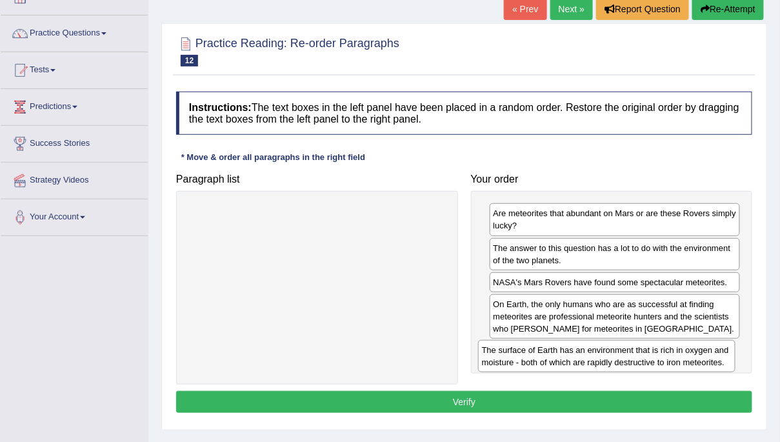
drag, startPoint x: 241, startPoint y: 216, endPoint x: 531, endPoint y: 352, distance: 319.8
click at [531, 352] on div "The surface of Earth has an environment that is rich in oxygen and moisture - b…" at bounding box center [606, 356] width 257 height 32
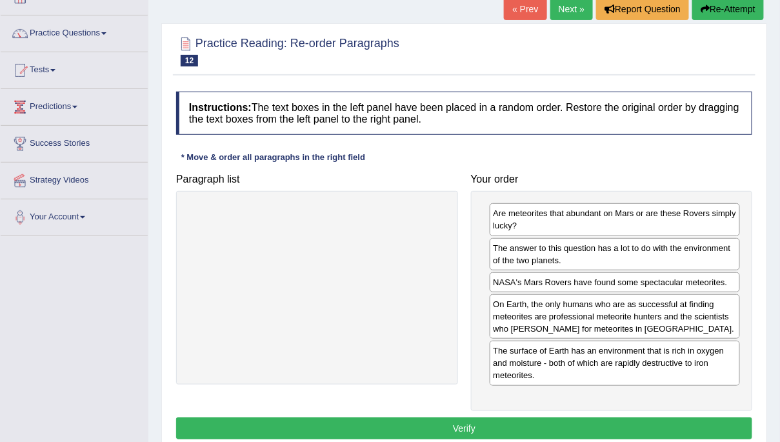
click at [492, 423] on button "Verify" at bounding box center [464, 428] width 576 height 22
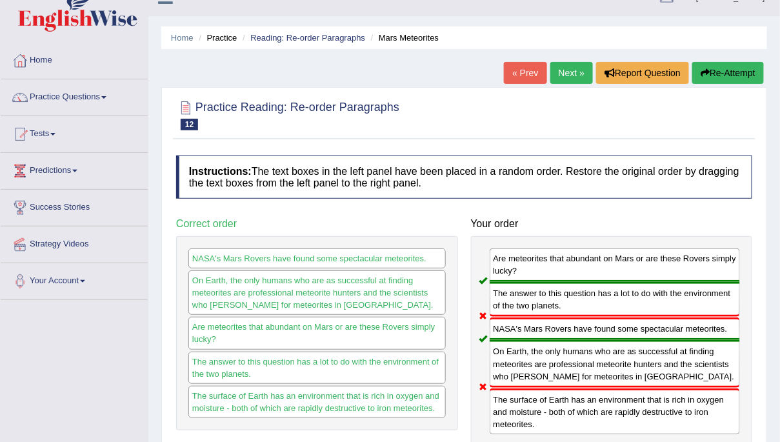
scroll to position [0, 0]
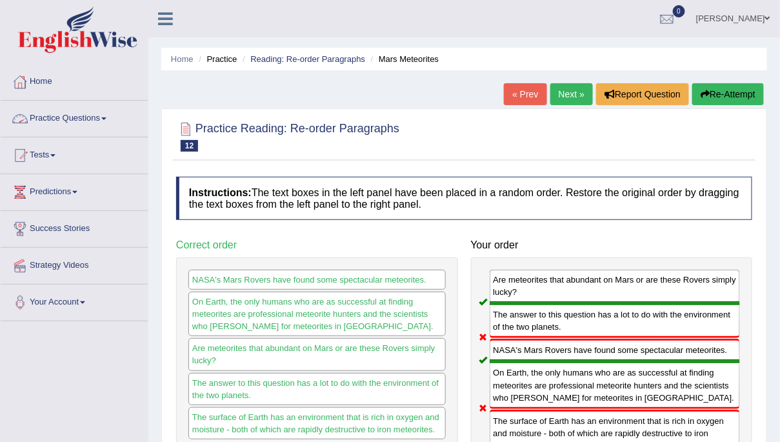
click at [91, 121] on link "Practice Questions" at bounding box center [74, 117] width 147 height 32
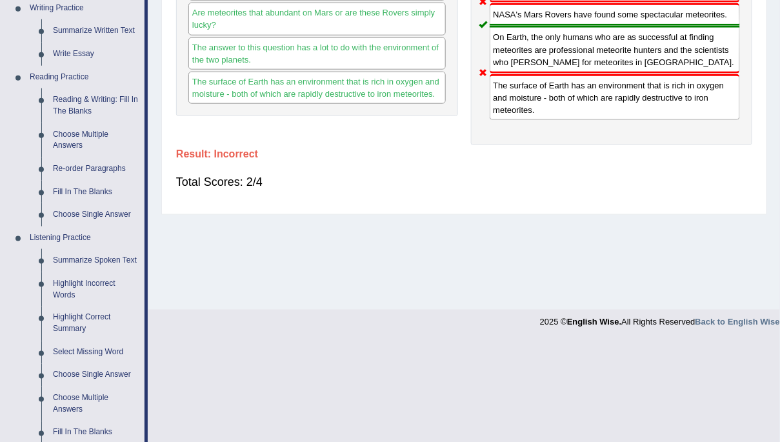
scroll to position [336, 0]
click at [95, 189] on link "Fill In The Blanks" at bounding box center [95, 192] width 97 height 23
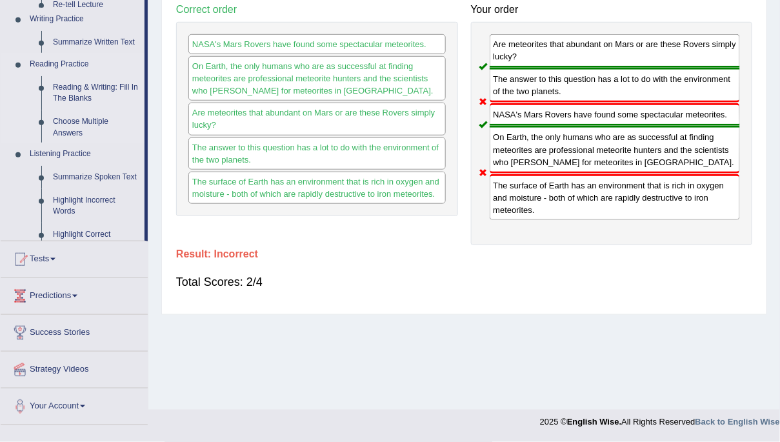
scroll to position [235, 0]
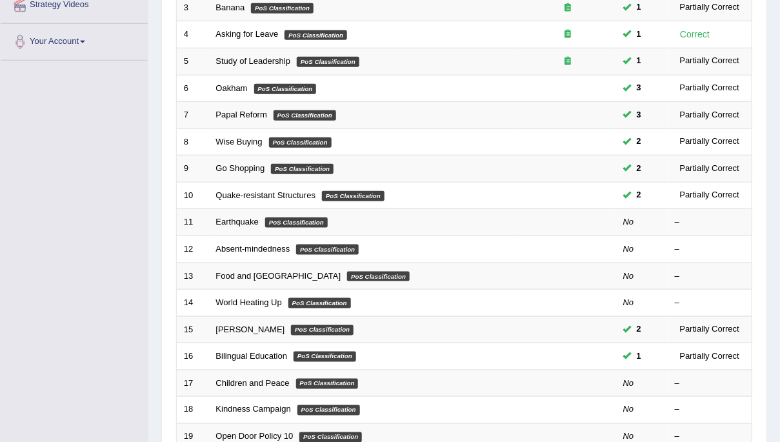
scroll to position [261, 0]
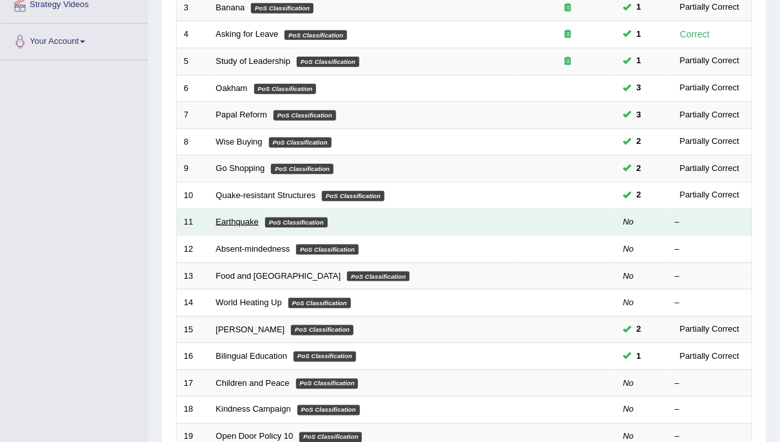
click at [244, 221] on link "Earthquake" at bounding box center [237, 222] width 43 height 10
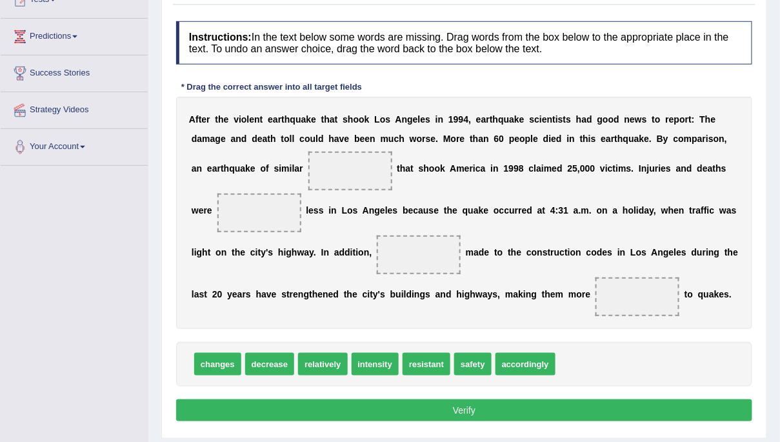
scroll to position [170, 0]
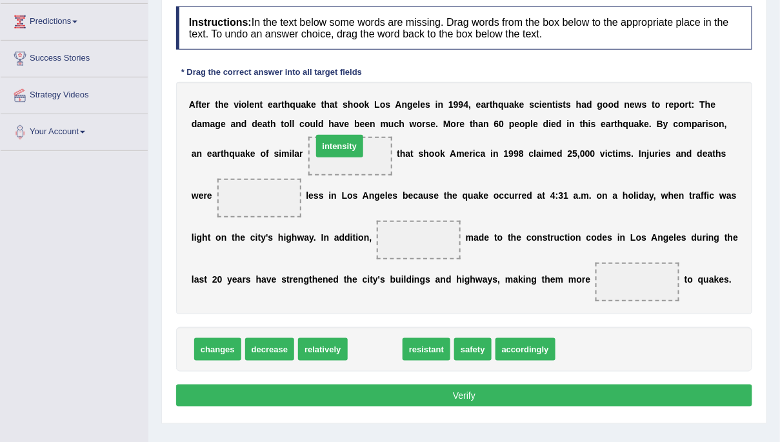
drag, startPoint x: 386, startPoint y: 346, endPoint x: 348, endPoint y: 139, distance: 211.3
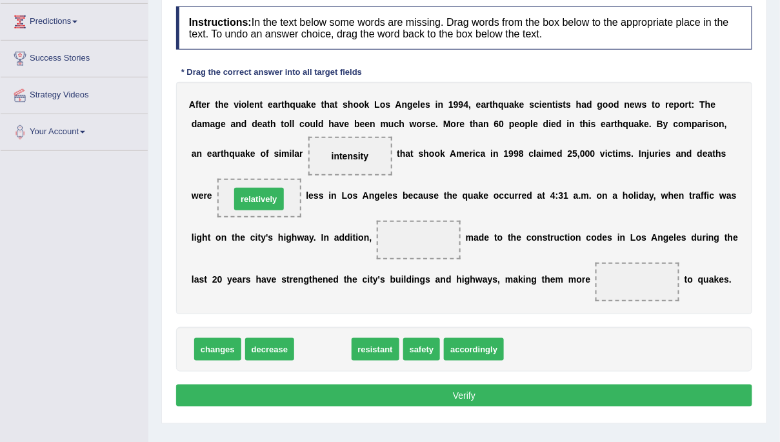
drag, startPoint x: 310, startPoint y: 337, endPoint x: 246, endPoint y: 187, distance: 163.3
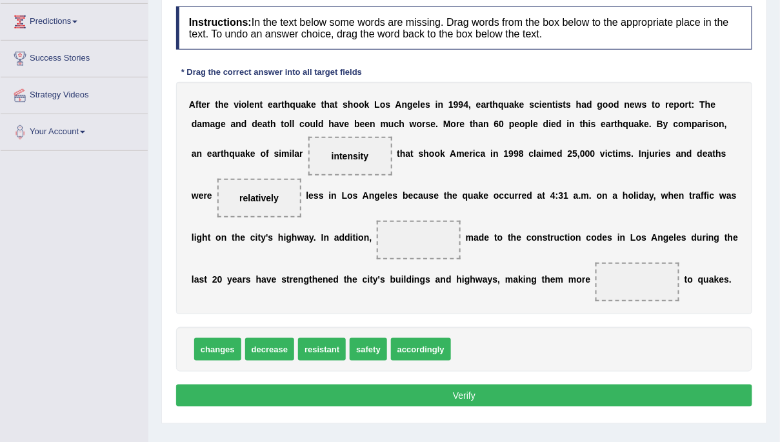
drag, startPoint x: 218, startPoint y: 350, endPoint x: 243, endPoint y: 337, distance: 27.4
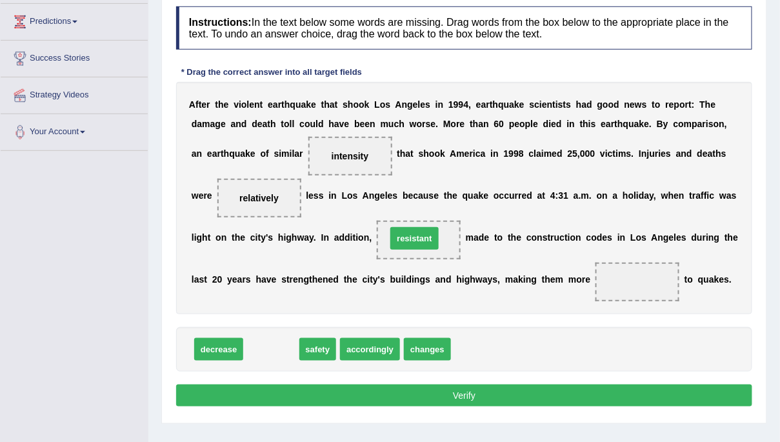
drag, startPoint x: 260, startPoint y: 346, endPoint x: 403, endPoint y: 236, distance: 181.2
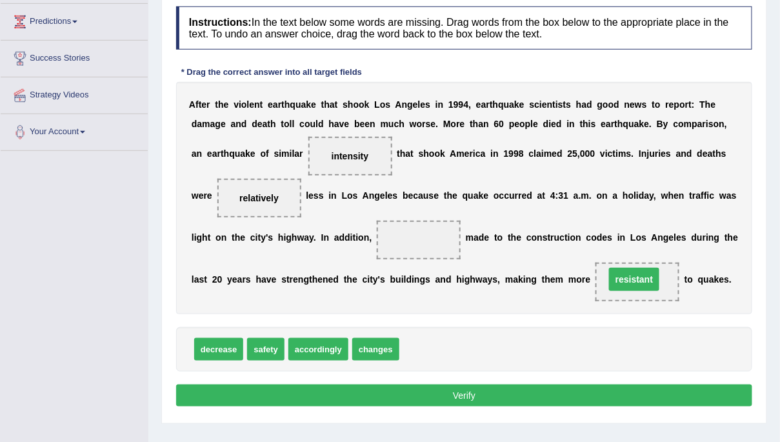
drag, startPoint x: 417, startPoint y: 239, endPoint x: 633, endPoint y: 279, distance: 219.1
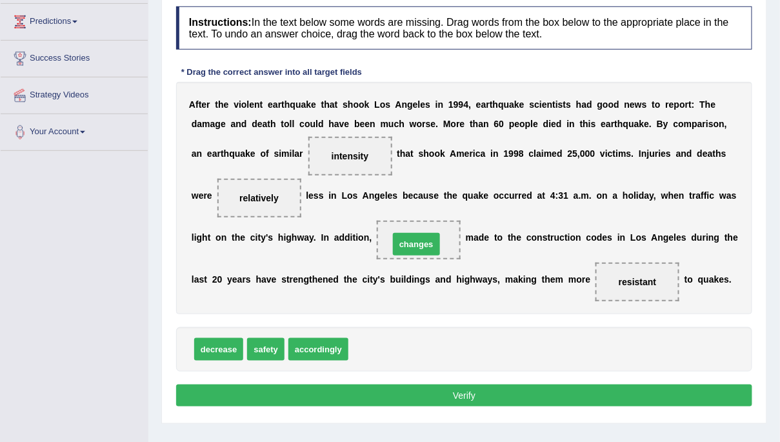
drag, startPoint x: 377, startPoint y: 352, endPoint x: 419, endPoint y: 246, distance: 113.0
click at [408, 386] on button "Verify" at bounding box center [464, 396] width 576 height 22
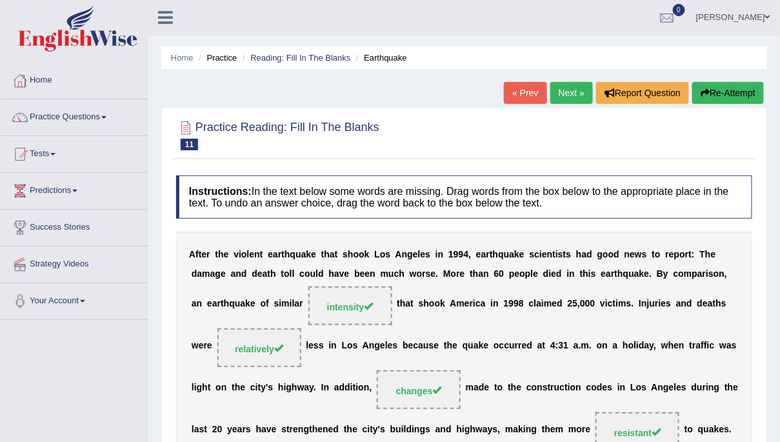
scroll to position [0, 0]
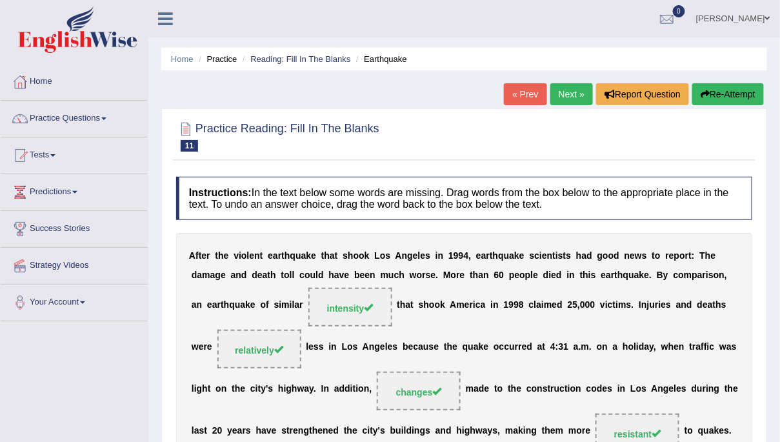
click at [564, 94] on link "Next »" at bounding box center [571, 94] width 43 height 22
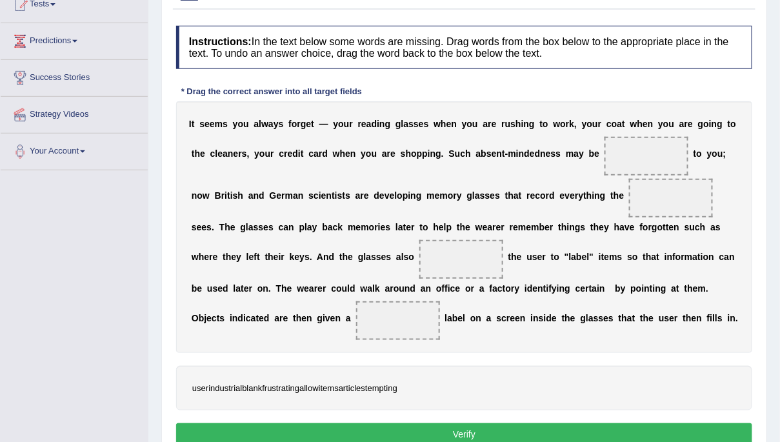
scroll to position [165, 0]
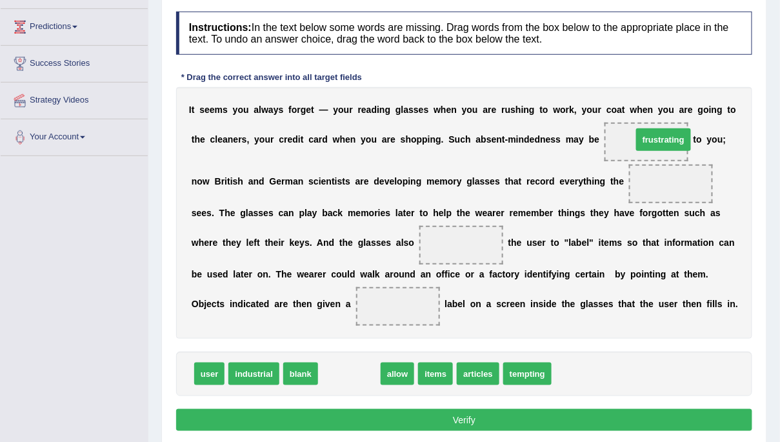
drag, startPoint x: 342, startPoint y: 373, endPoint x: 656, endPoint y: 139, distance: 391.9
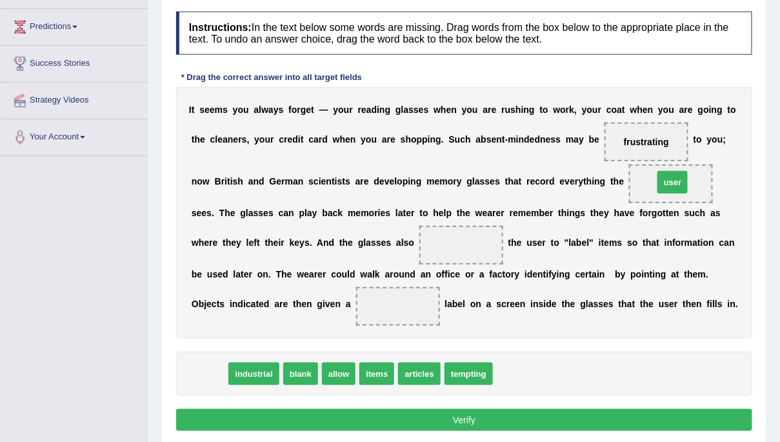
drag, startPoint x: 207, startPoint y: 372, endPoint x: 670, endPoint y: 179, distance: 501.6
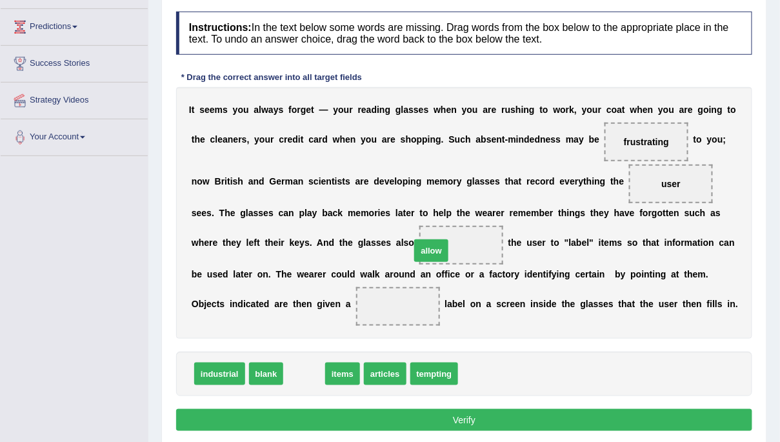
drag, startPoint x: 301, startPoint y: 376, endPoint x: 428, endPoint y: 252, distance: 177.0
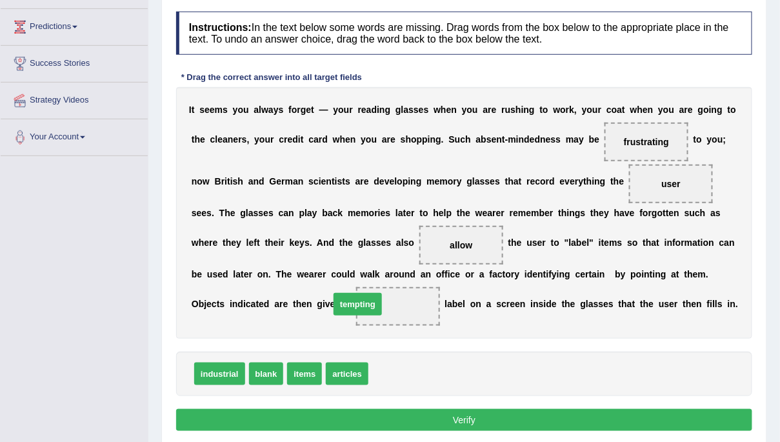
drag, startPoint x: 394, startPoint y: 377, endPoint x: 356, endPoint y: 308, distance: 79.7
click at [392, 423] on button "Verify" at bounding box center [464, 420] width 576 height 22
